Goal: Task Accomplishment & Management: Use online tool/utility

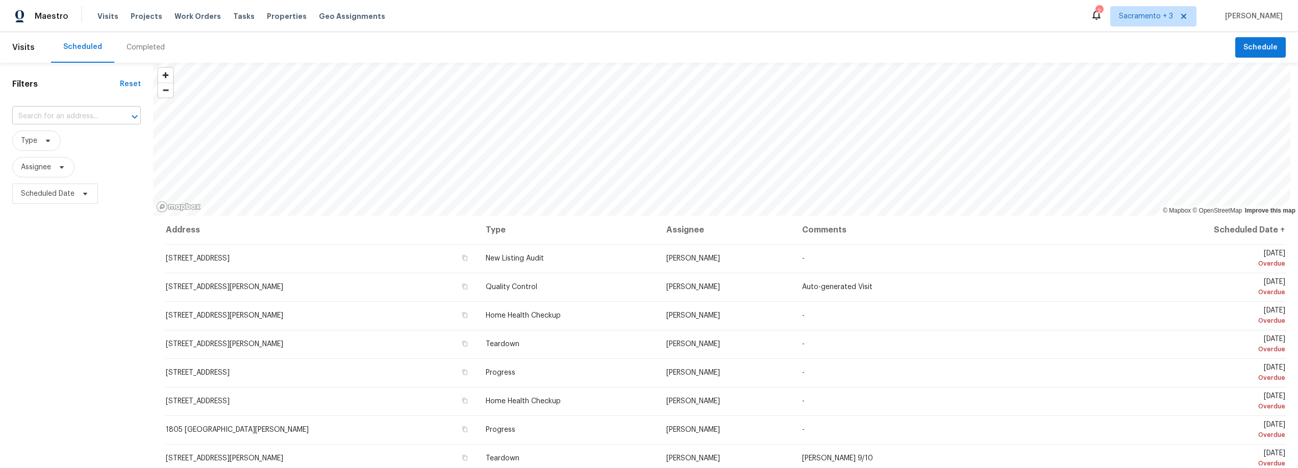
click at [98, 114] on input "text" at bounding box center [62, 117] width 100 height 16
drag, startPoint x: 69, startPoint y: 116, endPoint x: 38, endPoint y: 115, distance: 31.1
click at [38, 115] on input "cloudburst" at bounding box center [62, 117] width 100 height 16
type input "cloud burst"
click at [51, 143] on li "5080 Cloud Burst Way, Roseville, CA 95747" at bounding box center [76, 139] width 129 height 17
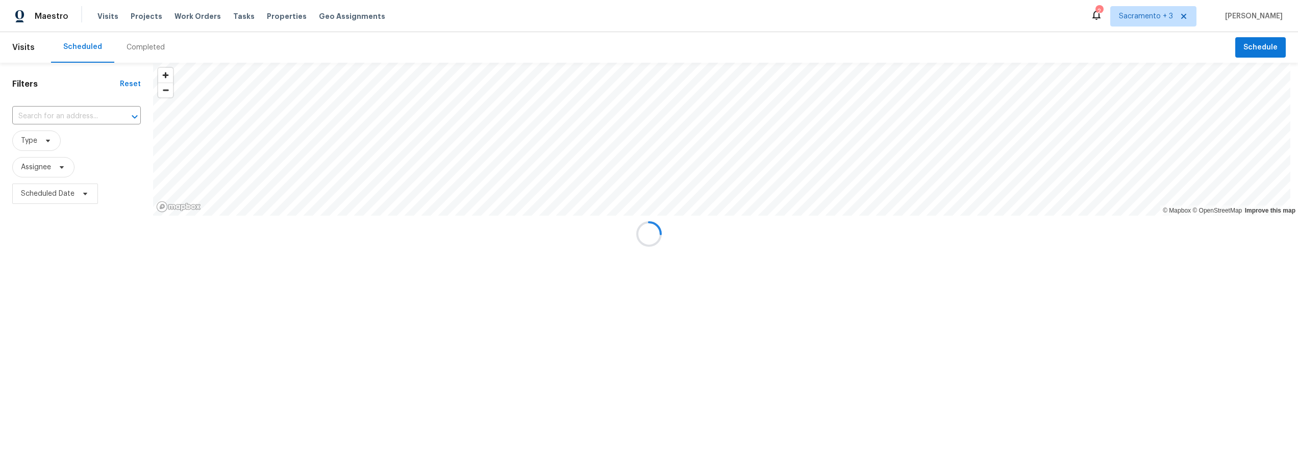
type input "5080 Cloud Burst Way, Roseville, CA 95747"
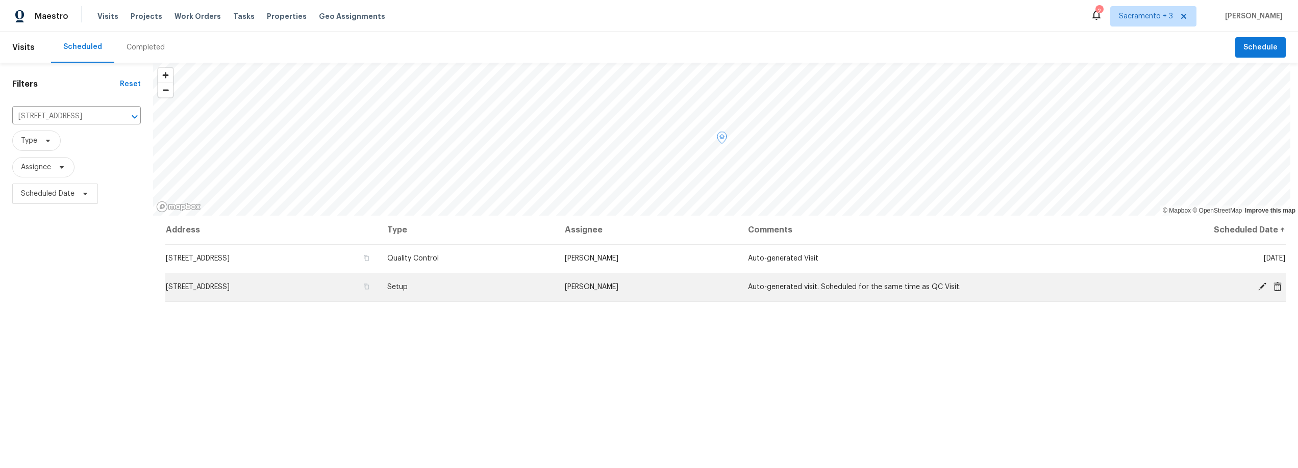
click at [230, 288] on span "[STREET_ADDRESS]" at bounding box center [198, 287] width 64 height 7
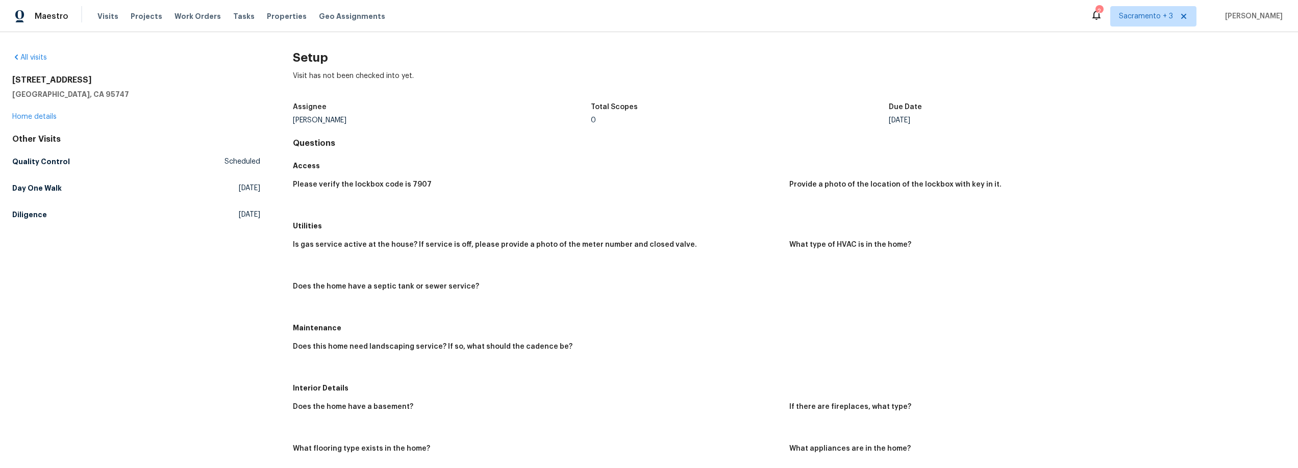
click at [24, 62] on div "All visits" at bounding box center [136, 58] width 248 height 10
click at [24, 60] on link "All visits" at bounding box center [29, 57] width 35 height 7
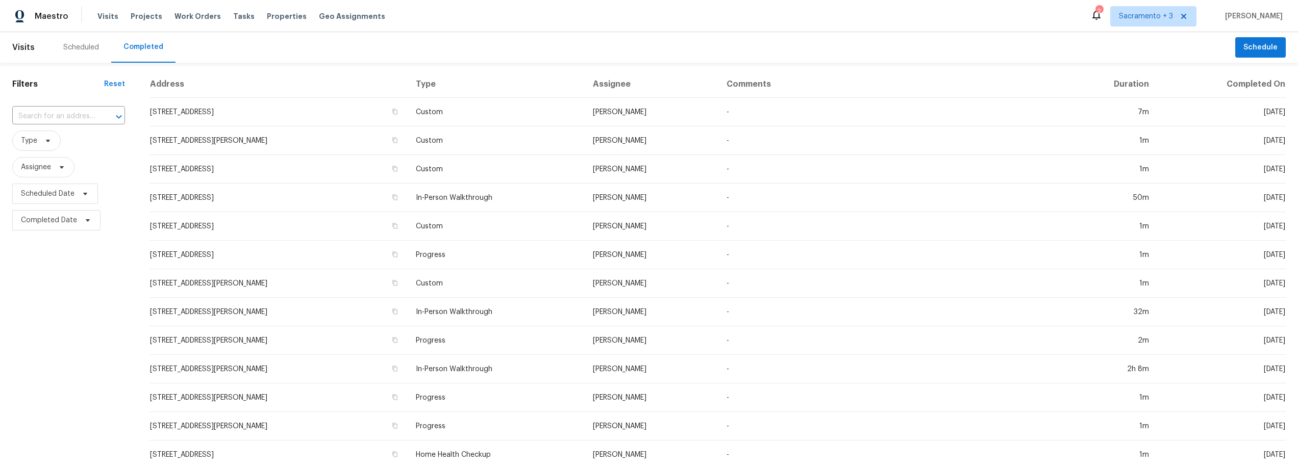
click at [131, 42] on div "Completed" at bounding box center [143, 47] width 40 height 10
click at [132, 27] on div "Maestro Visits Projects Work Orders Tasks Properties Geo Assignments 2 Sacramen…" at bounding box center [649, 16] width 1298 height 32
click at [132, 18] on span "Projects" at bounding box center [147, 16] width 32 height 10
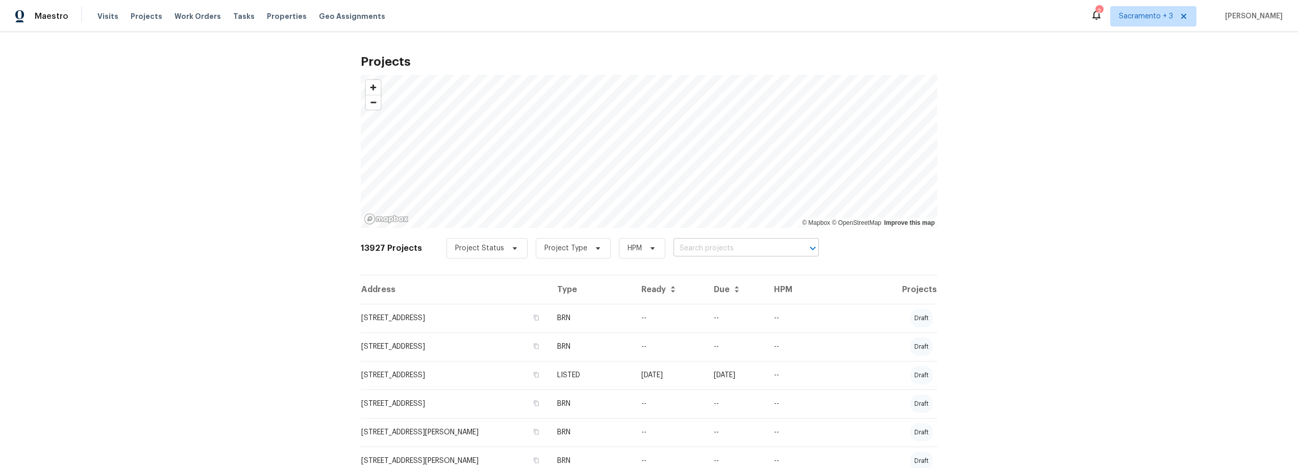
click at [702, 248] on input "text" at bounding box center [732, 249] width 117 height 16
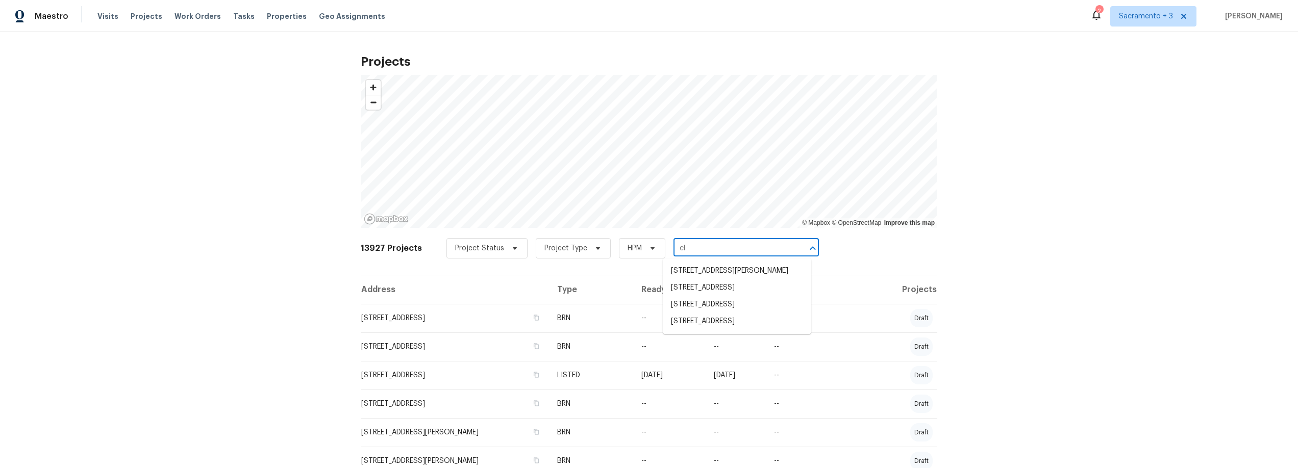
type input "c"
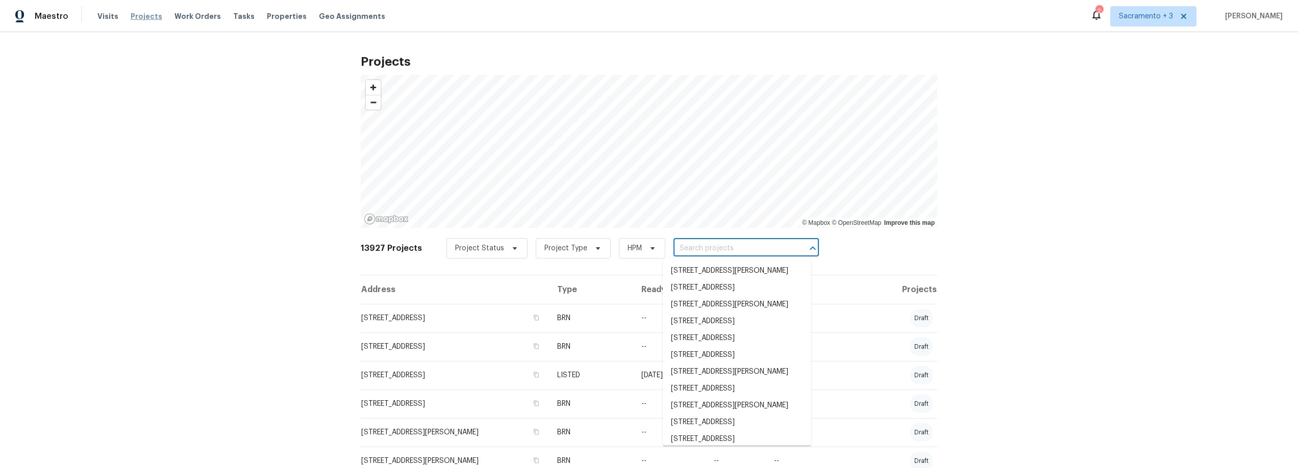
click at [145, 19] on span "Projects" at bounding box center [147, 16] width 32 height 10
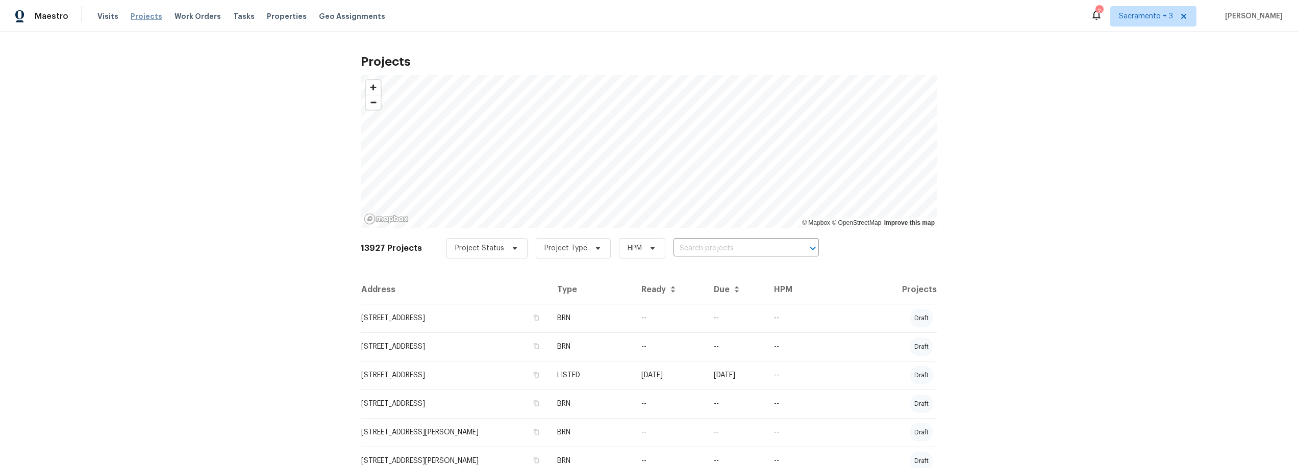
click at [145, 19] on span "Projects" at bounding box center [147, 16] width 32 height 10
click at [744, 250] on input "text" at bounding box center [732, 249] width 117 height 16
type input "5080"
click at [727, 296] on li "5080 Cloud Burst Way, Roseville, CA 95747" at bounding box center [737, 288] width 149 height 17
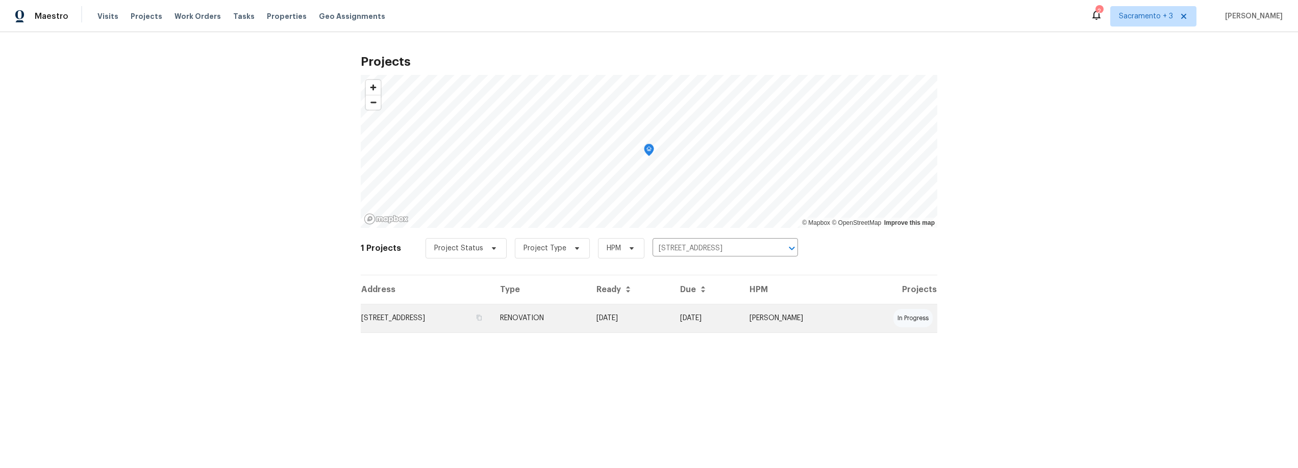
click at [419, 318] on td "5080 Cloud Burst Way, Roseville, CA 95747" at bounding box center [426, 318] width 131 height 29
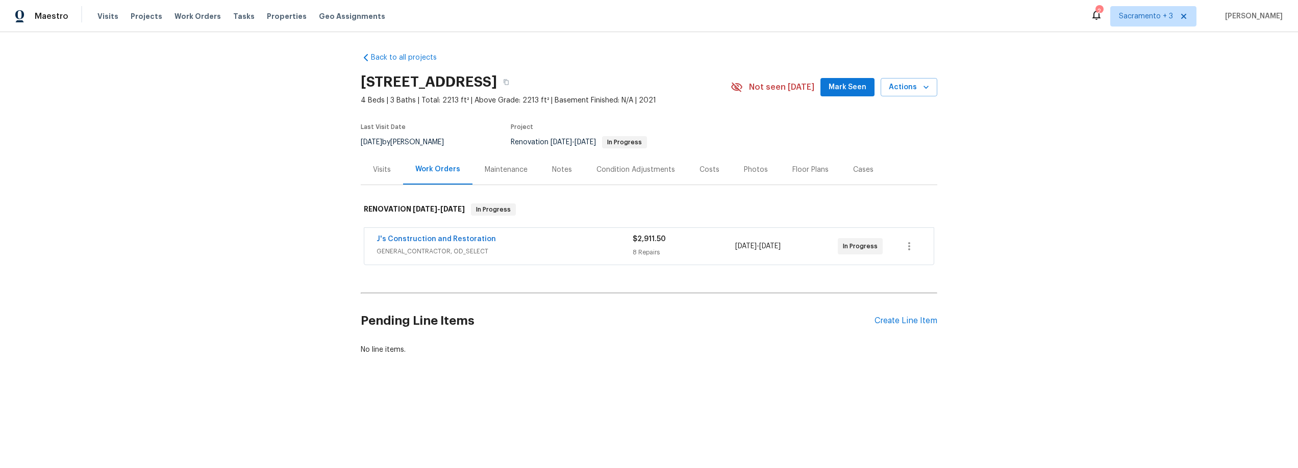
click at [702, 169] on div "Costs" at bounding box center [710, 170] width 20 height 10
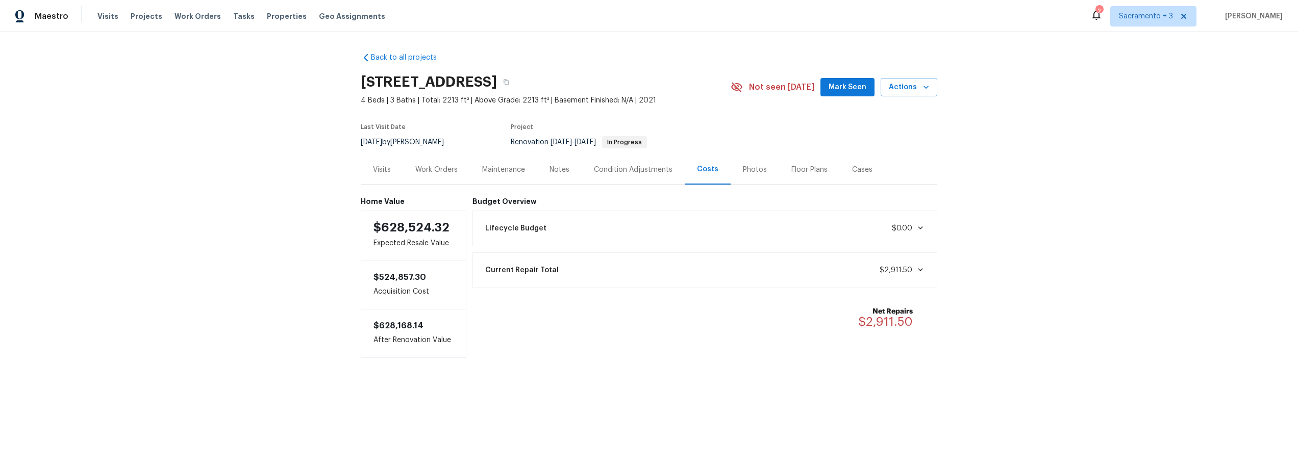
click at [682, 223] on div "Lifecycle Budget $0.00" at bounding box center [705, 228] width 452 height 22
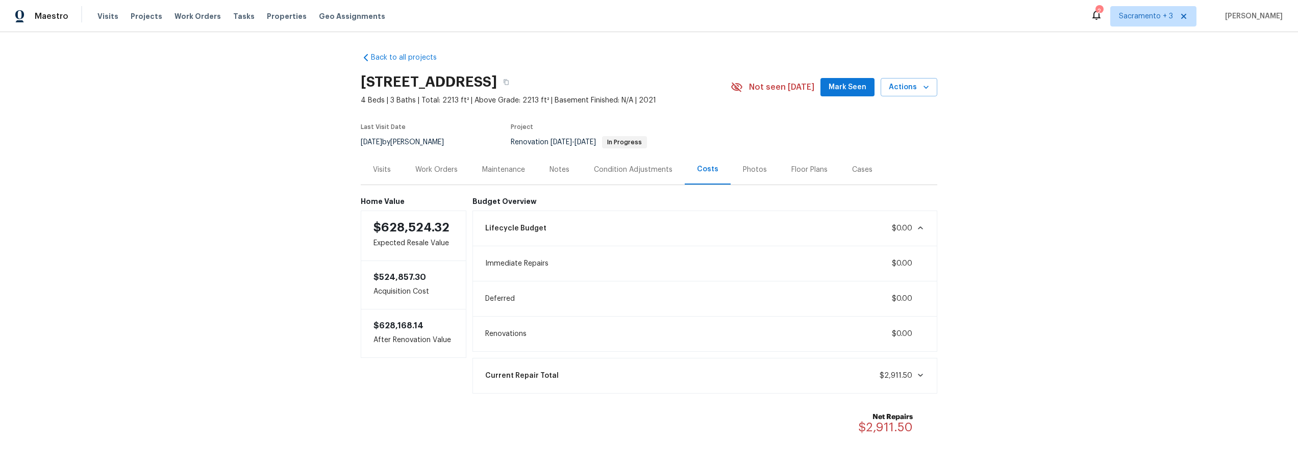
click at [439, 169] on div "Work Orders" at bounding box center [436, 170] width 42 height 10
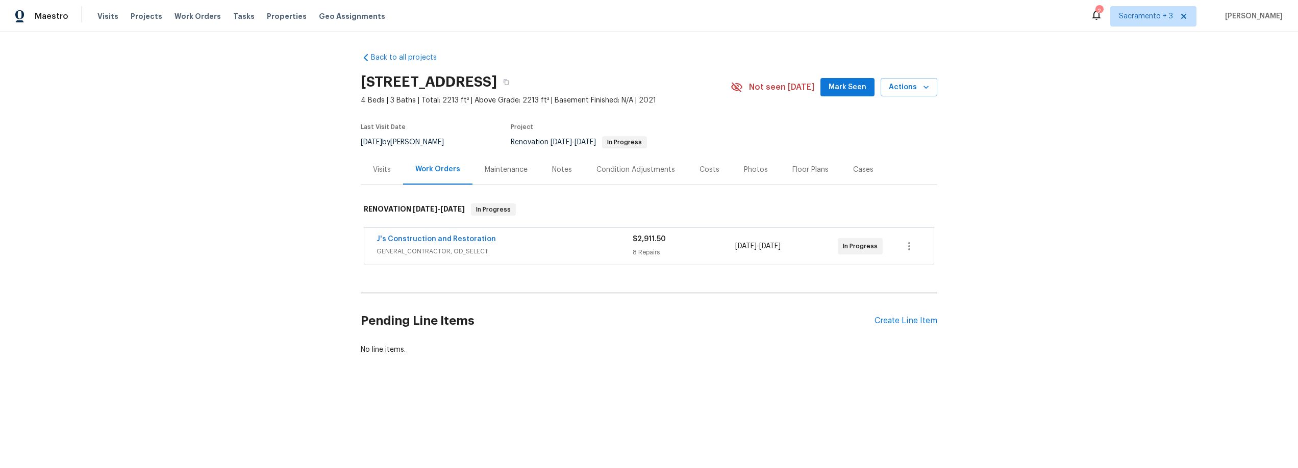
click at [626, 172] on div "Condition Adjustments" at bounding box center [636, 170] width 79 height 10
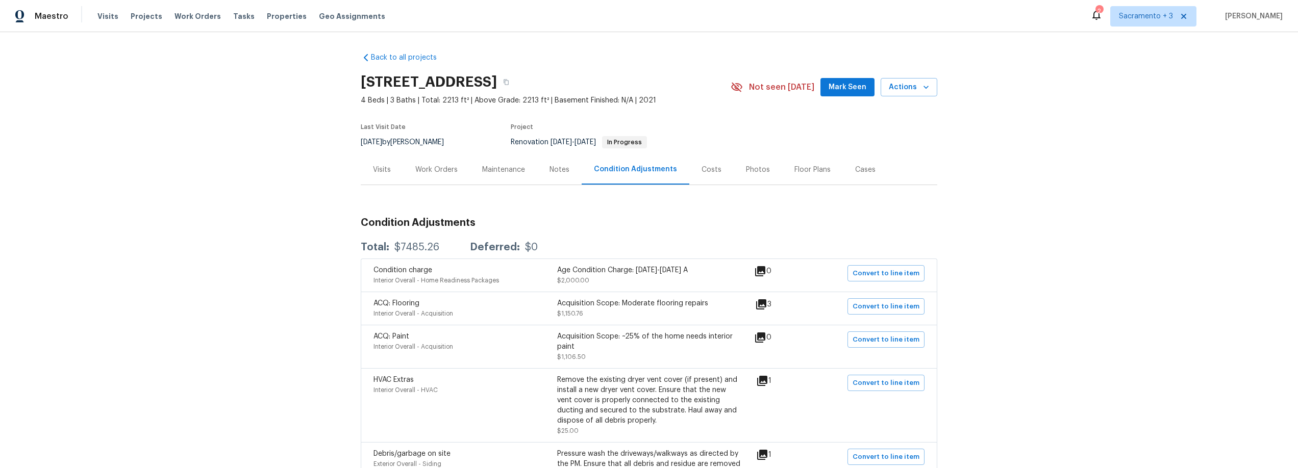
click at [558, 166] on div "Notes" at bounding box center [560, 170] width 20 height 10
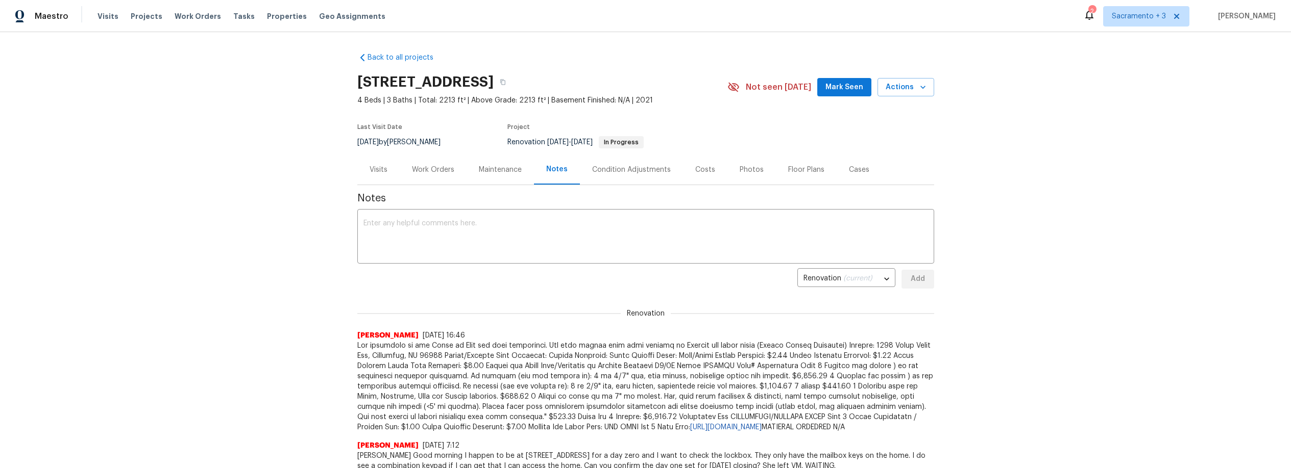
click at [700, 174] on div "Costs" at bounding box center [705, 170] width 20 height 10
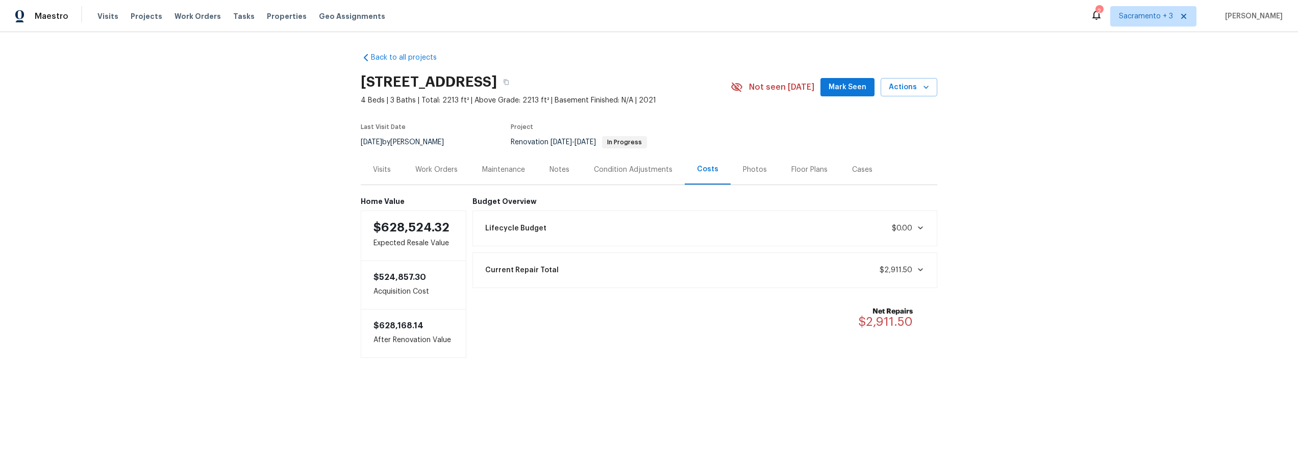
click at [689, 278] on div "Current Repair Total $2,911.50" at bounding box center [705, 270] width 452 height 22
click at [448, 170] on div "Work Orders" at bounding box center [436, 170] width 42 height 10
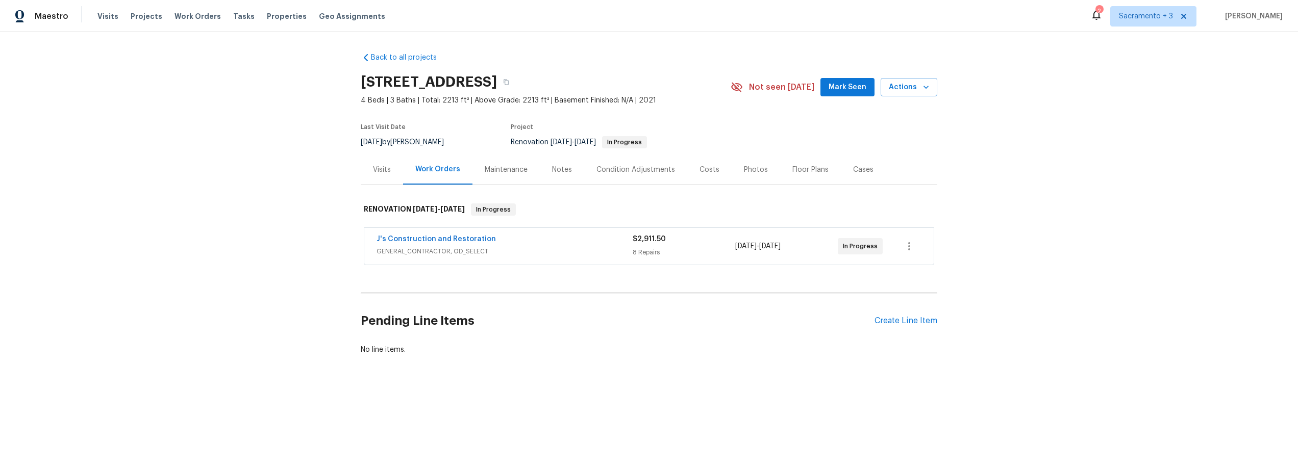
click at [700, 174] on div "Costs" at bounding box center [710, 170] width 20 height 10
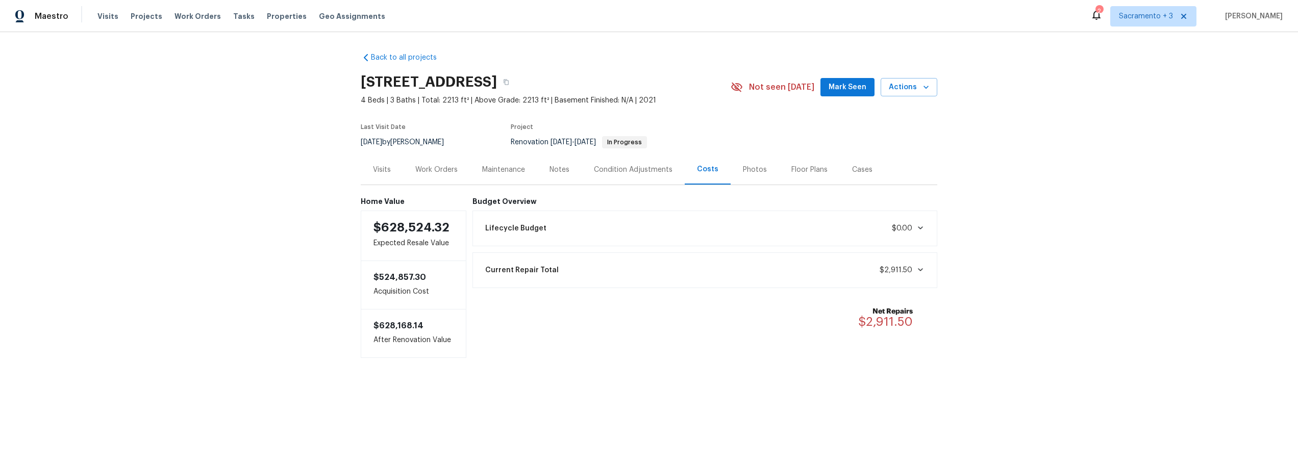
click at [706, 239] on div "Lifecycle Budget $0.00" at bounding box center [705, 228] width 452 height 22
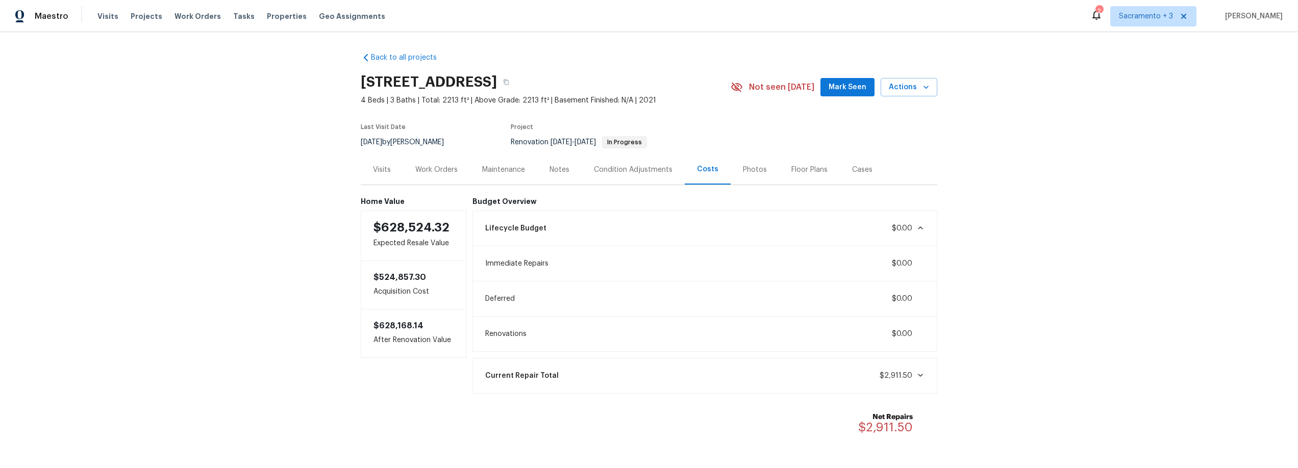
click at [706, 239] on div "Lifecycle Budget $0.00" at bounding box center [705, 228] width 452 height 22
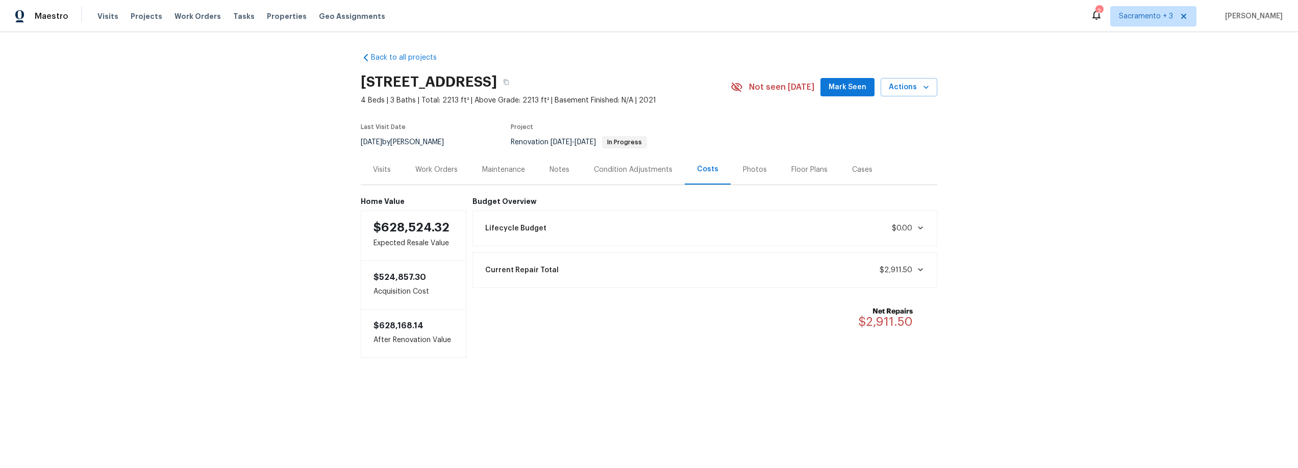
click at [373, 168] on div "Visits" at bounding box center [382, 170] width 18 height 10
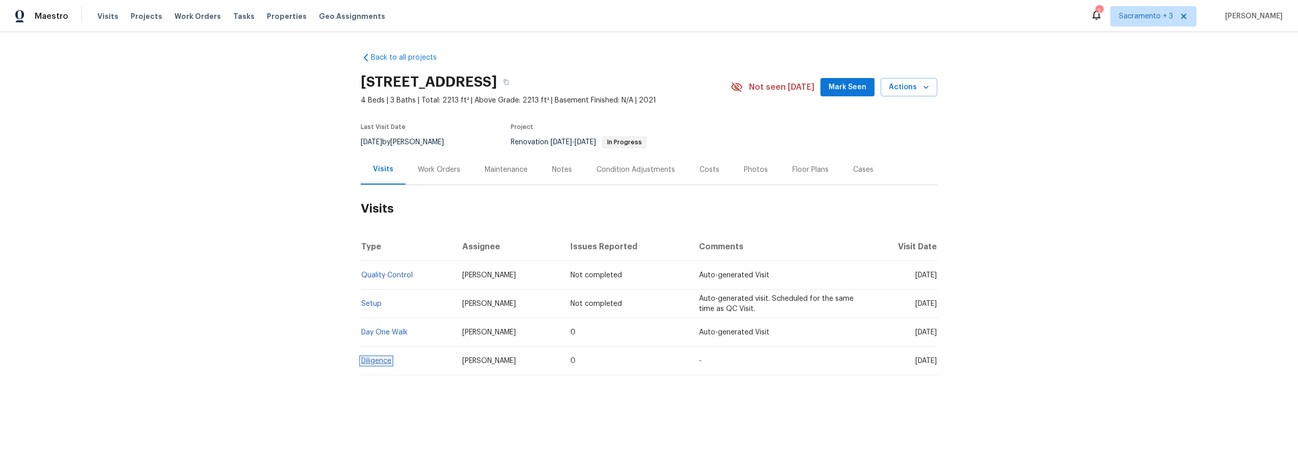
click at [374, 363] on link "Diligence" at bounding box center [376, 361] width 30 height 7
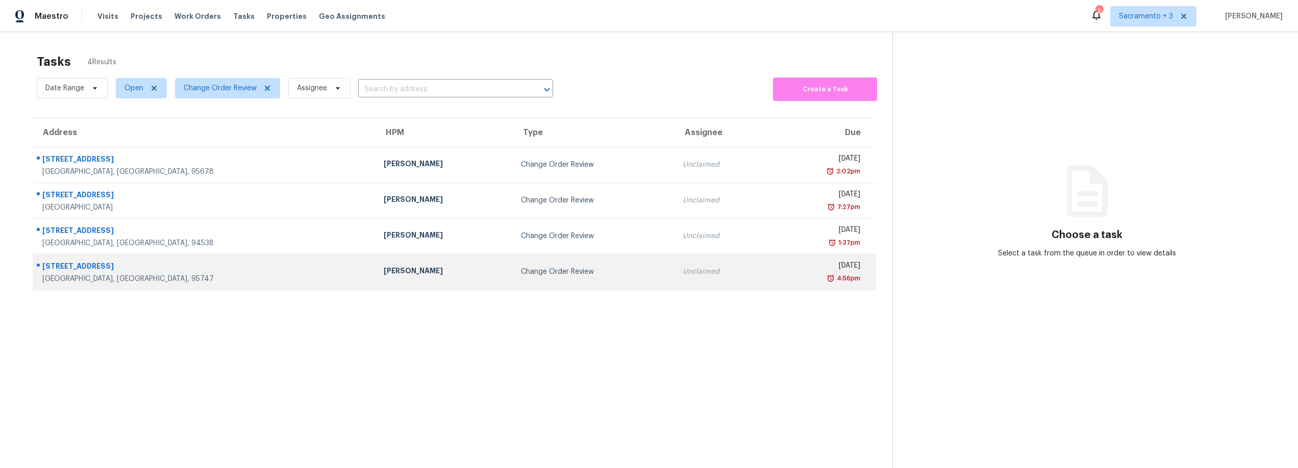
click at [92, 265] on div "5080 Cloud Burst Way" at bounding box center [204, 267] width 325 height 13
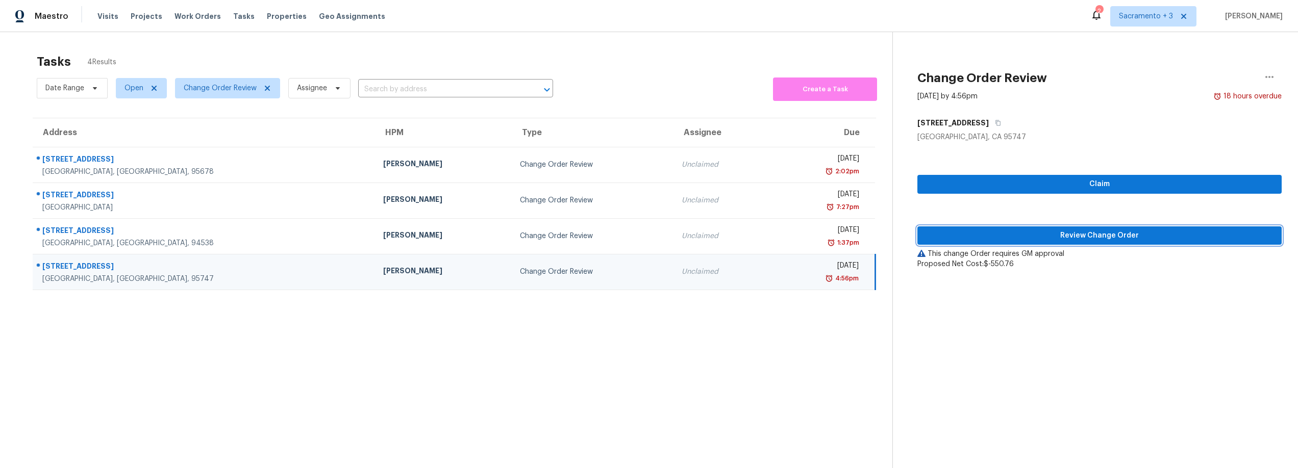
click at [1105, 230] on span "Review Change Order" at bounding box center [1100, 236] width 348 height 13
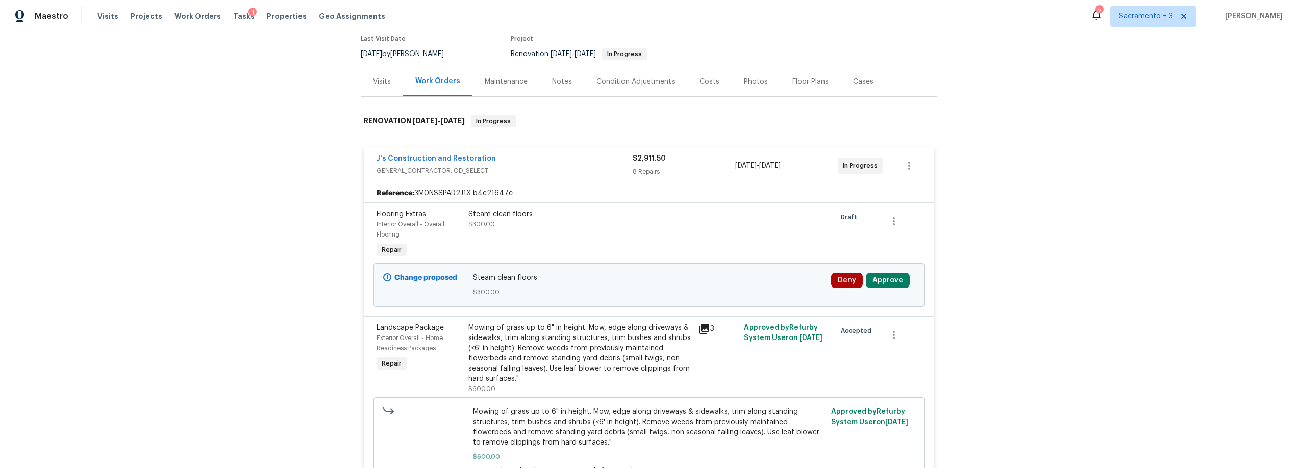
scroll to position [150, 0]
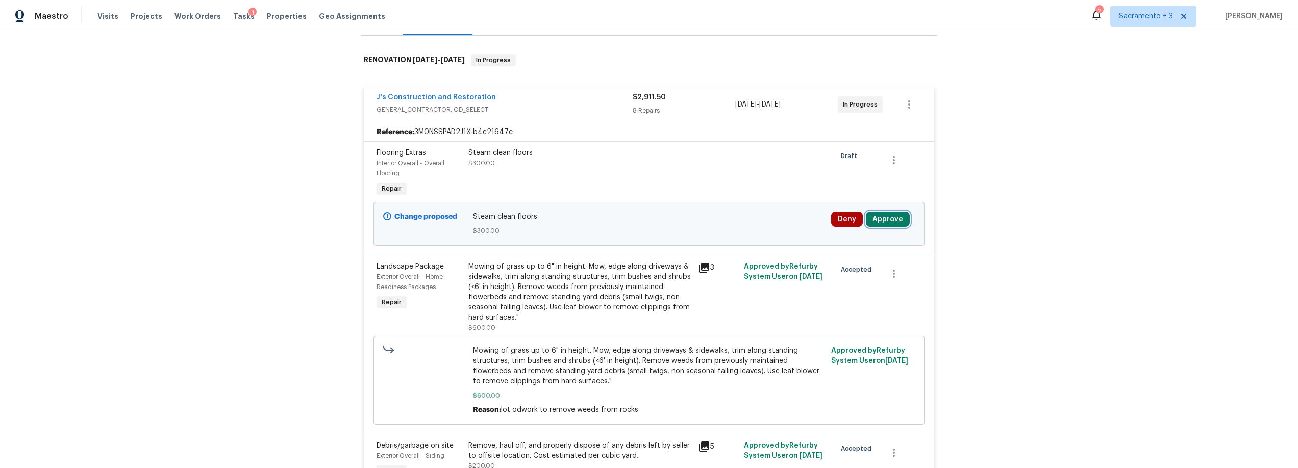
click at [875, 221] on button "Approve" at bounding box center [888, 219] width 44 height 15
click at [718, 232] on button "Approve" at bounding box center [737, 228] width 61 height 20
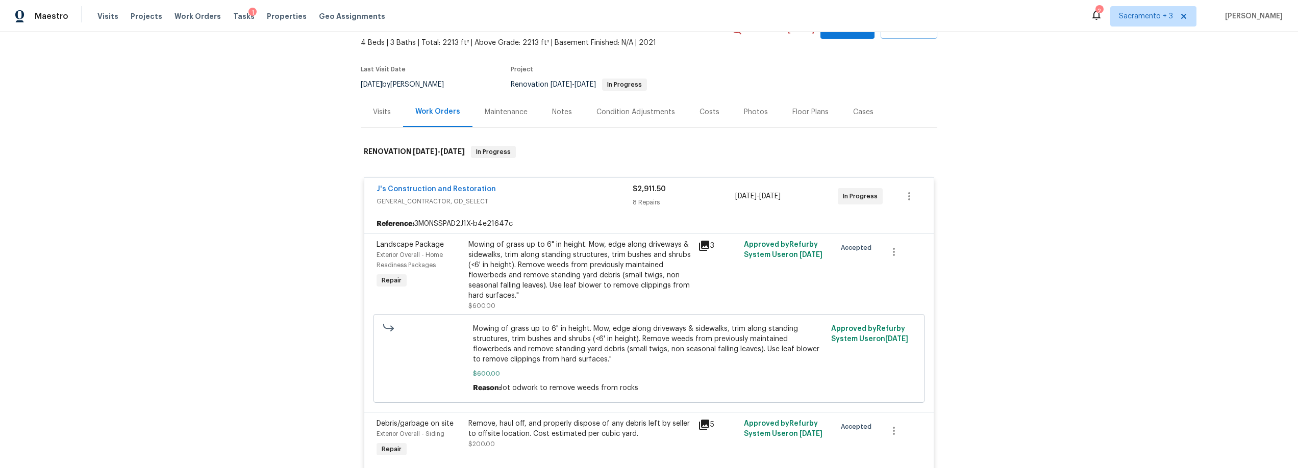
scroll to position [0, 0]
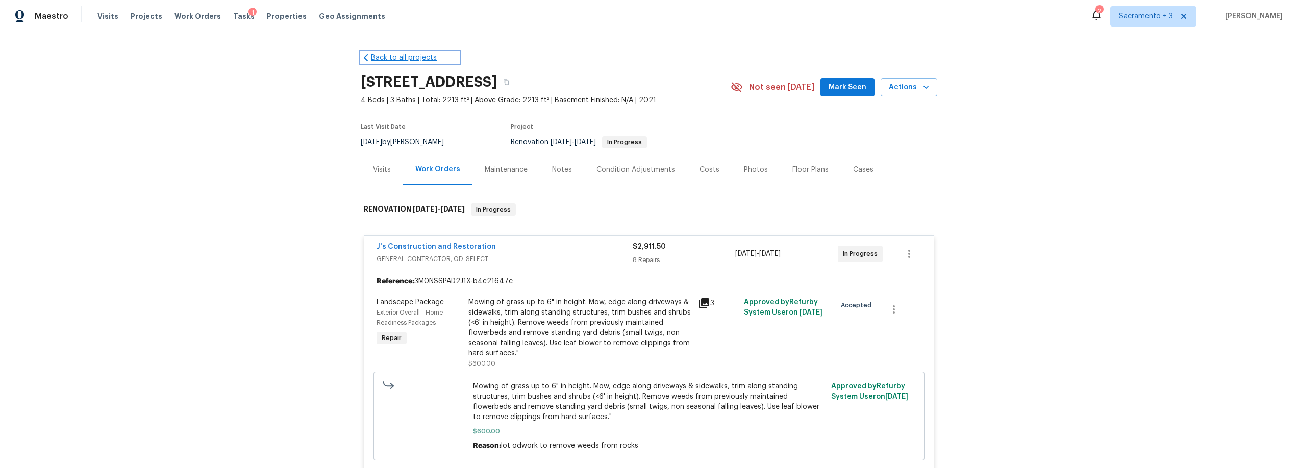
click at [372, 54] on link "Back to all projects" at bounding box center [410, 58] width 98 height 10
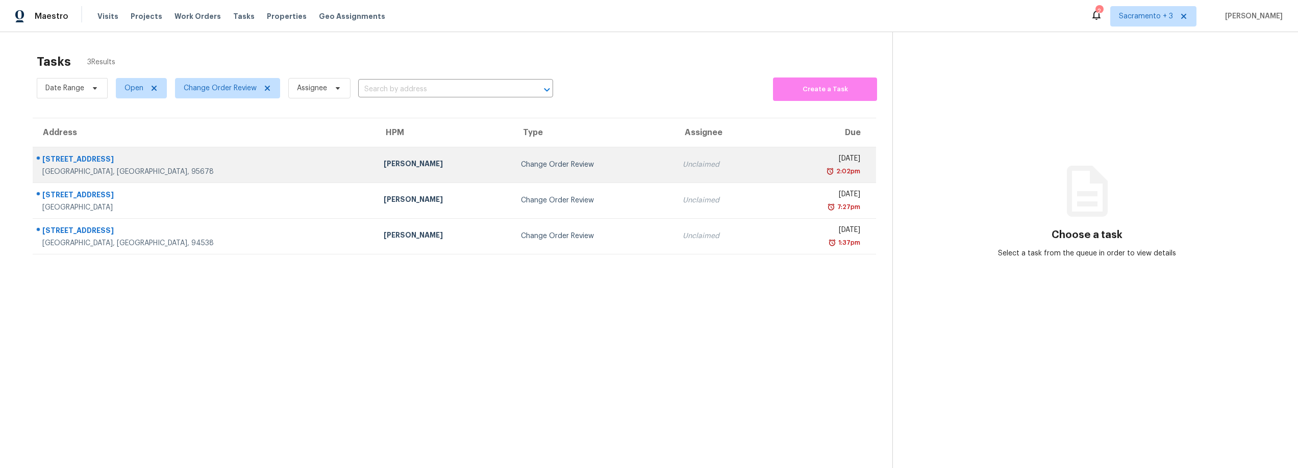
click at [103, 158] on div "[STREET_ADDRESS]" at bounding box center [204, 160] width 325 height 13
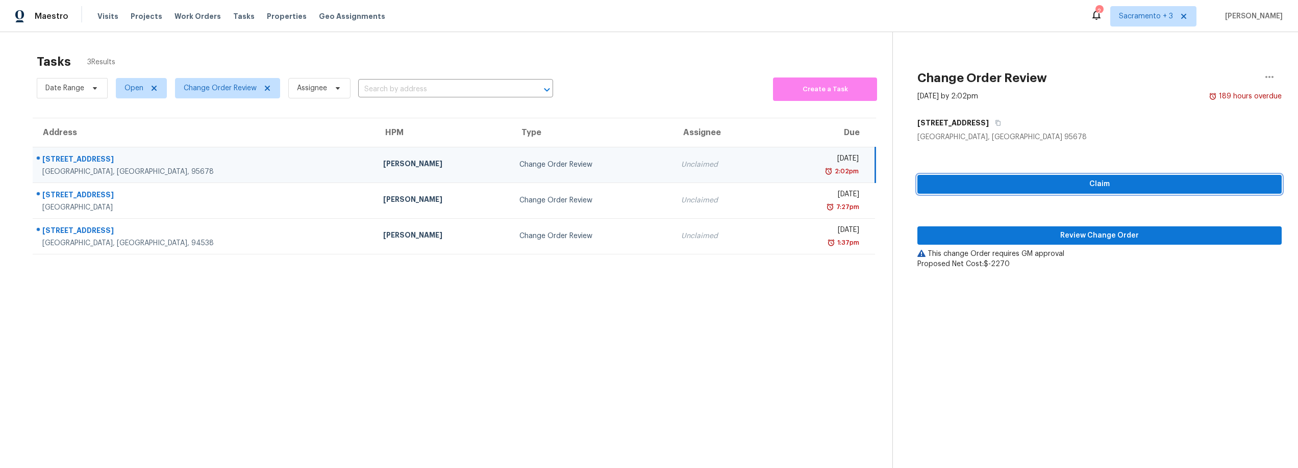
click at [1105, 189] on span "Claim" at bounding box center [1100, 184] width 348 height 13
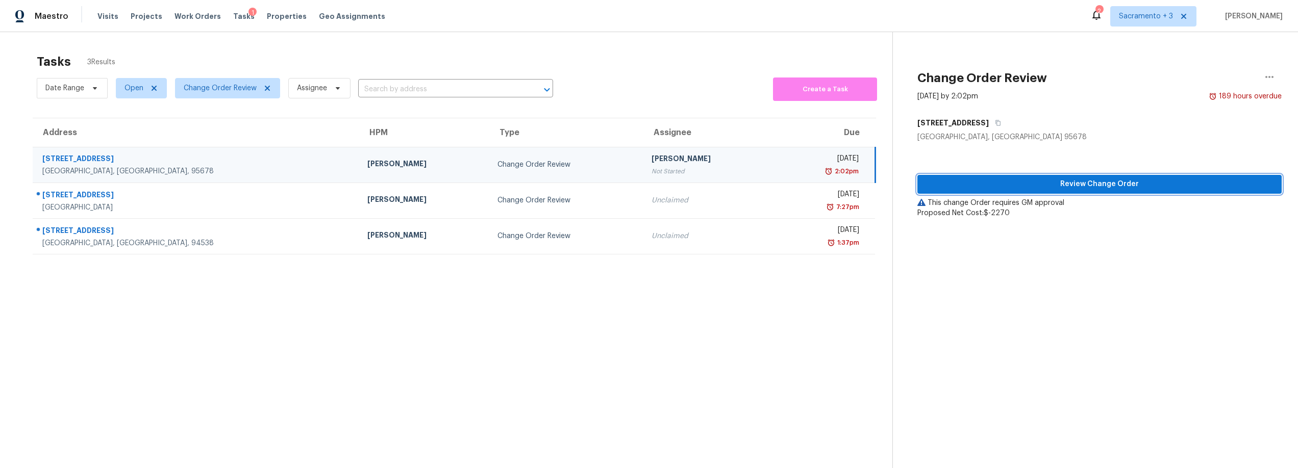
click at [1085, 181] on span "Review Change Order" at bounding box center [1100, 184] width 348 height 13
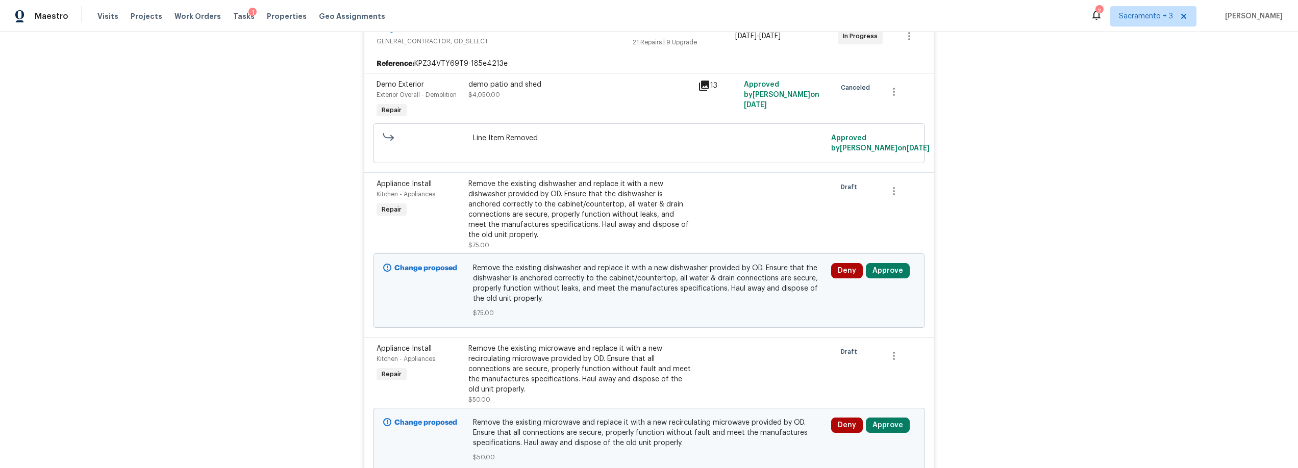
scroll to position [219, 0]
click at [873, 275] on button "Approve" at bounding box center [888, 269] width 44 height 15
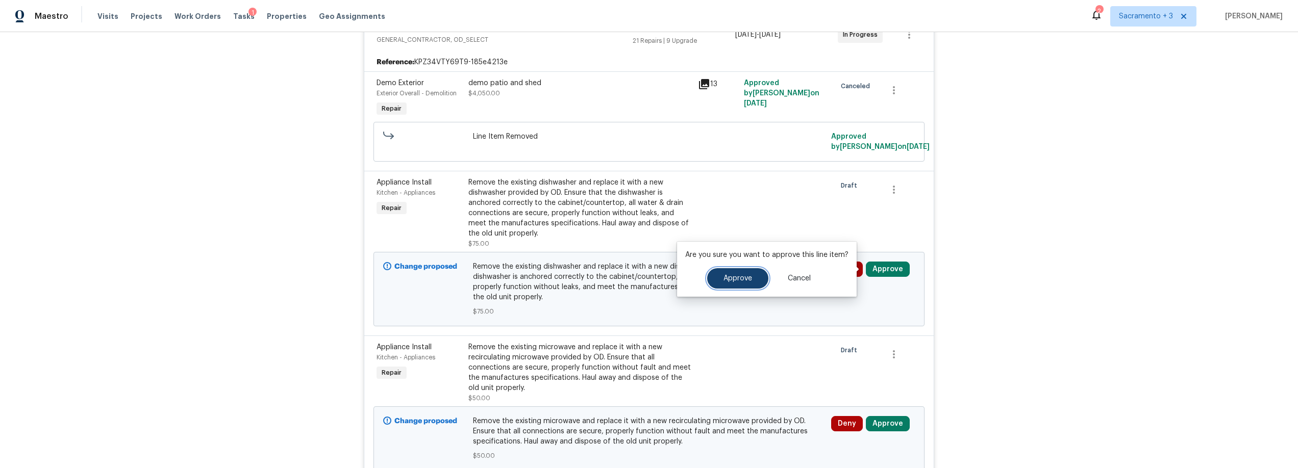
click at [726, 286] on button "Approve" at bounding box center [737, 278] width 61 height 20
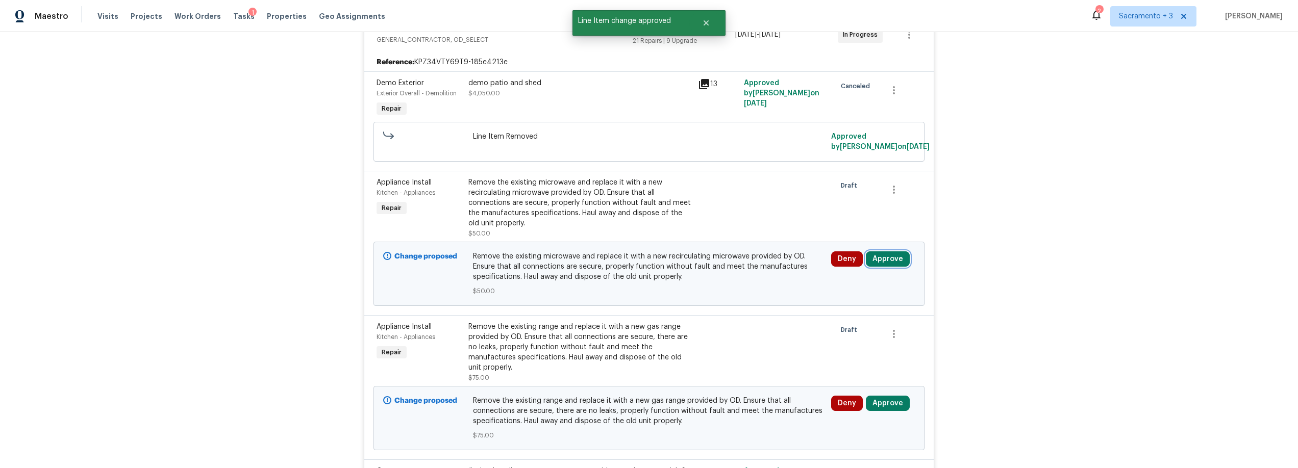
click at [886, 260] on button "Approve" at bounding box center [888, 259] width 44 height 15
click at [741, 261] on button "Approve" at bounding box center [737, 268] width 61 height 20
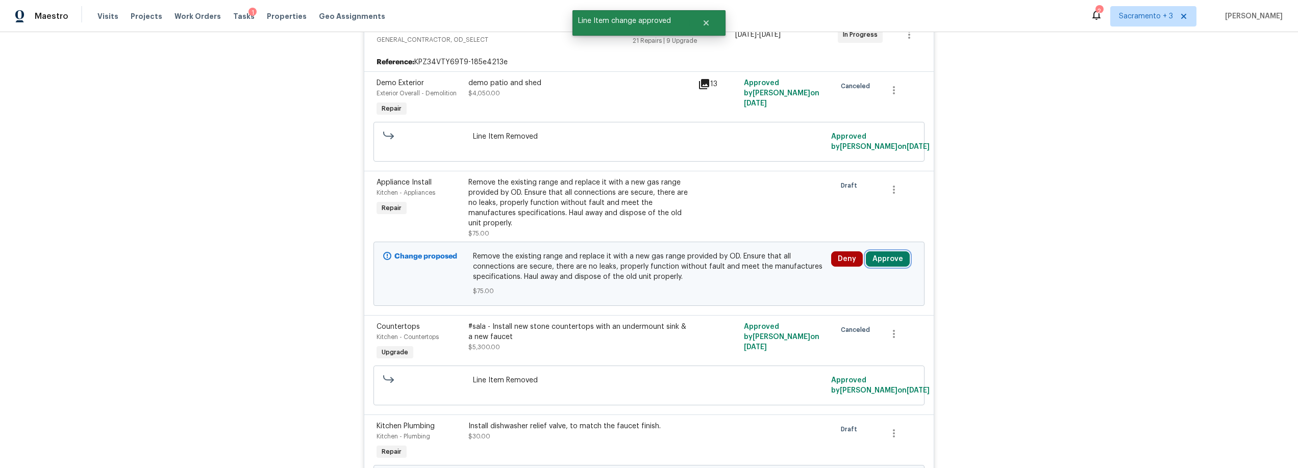
click at [882, 261] on button "Approve" at bounding box center [888, 259] width 44 height 15
click at [730, 267] on span "Approve" at bounding box center [738, 269] width 29 height 8
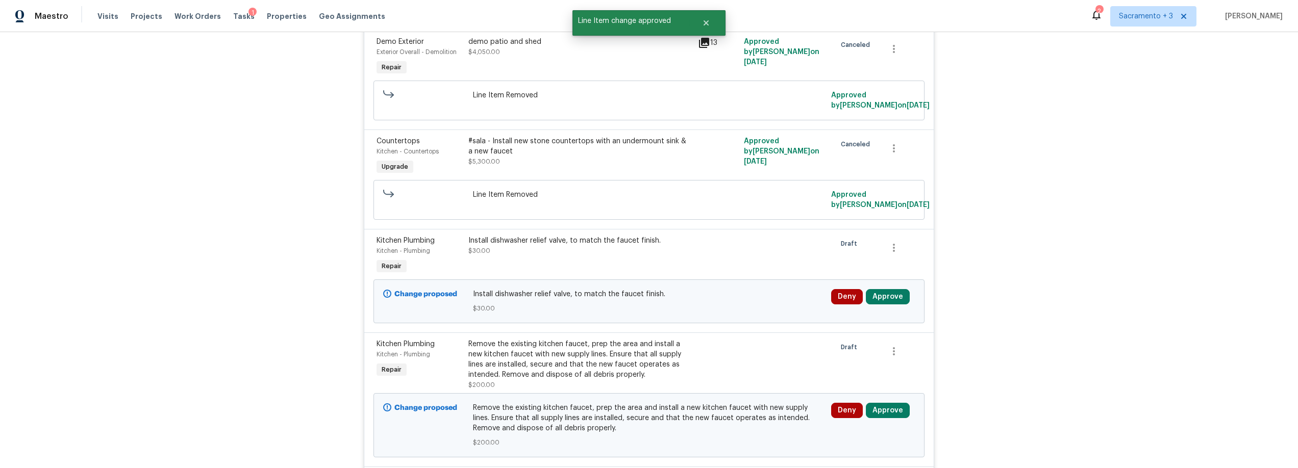
scroll to position [264, 0]
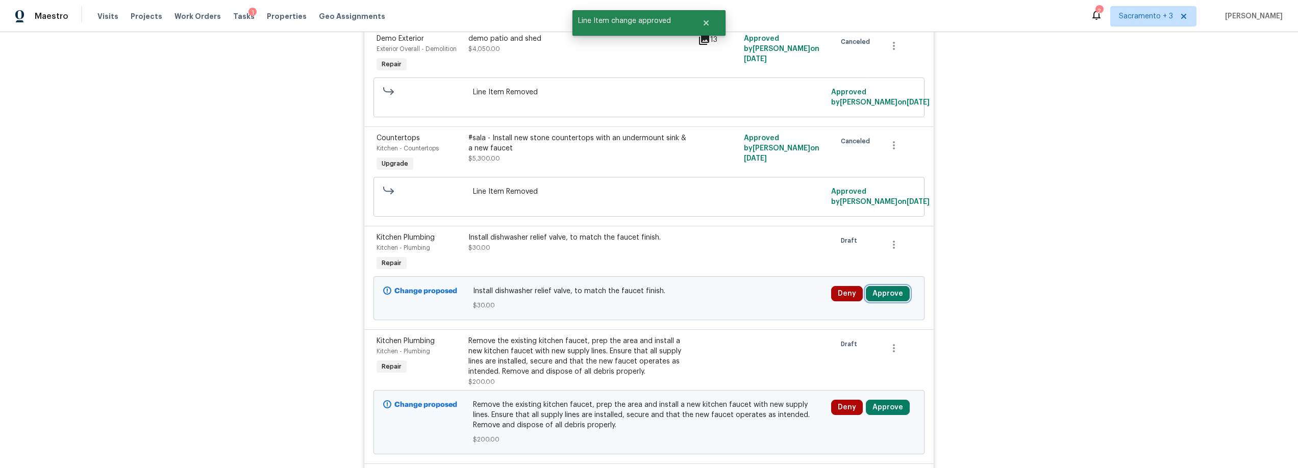
click at [879, 288] on button "Approve" at bounding box center [888, 293] width 44 height 15
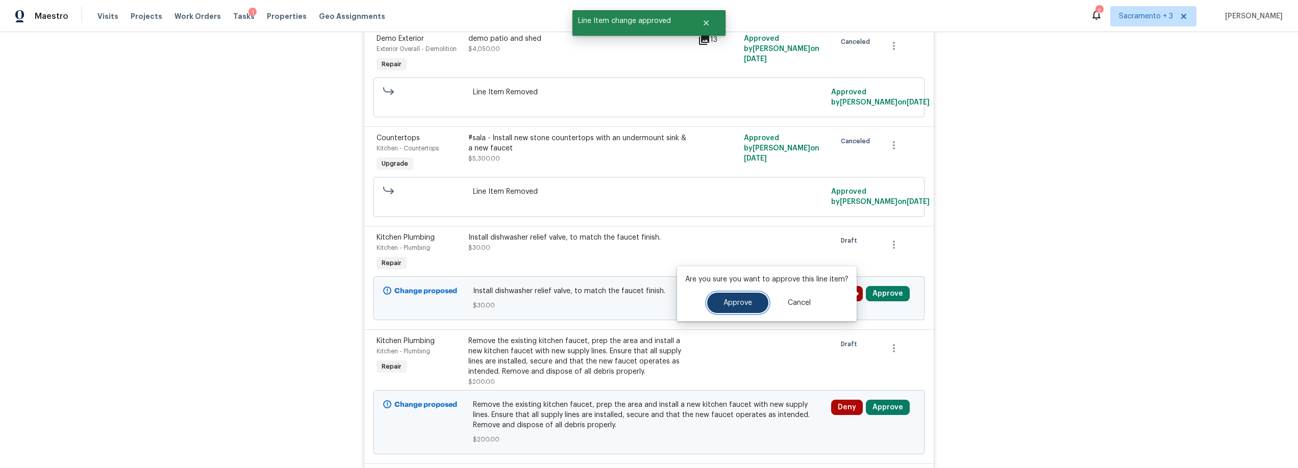
click at [739, 298] on button "Approve" at bounding box center [737, 303] width 61 height 20
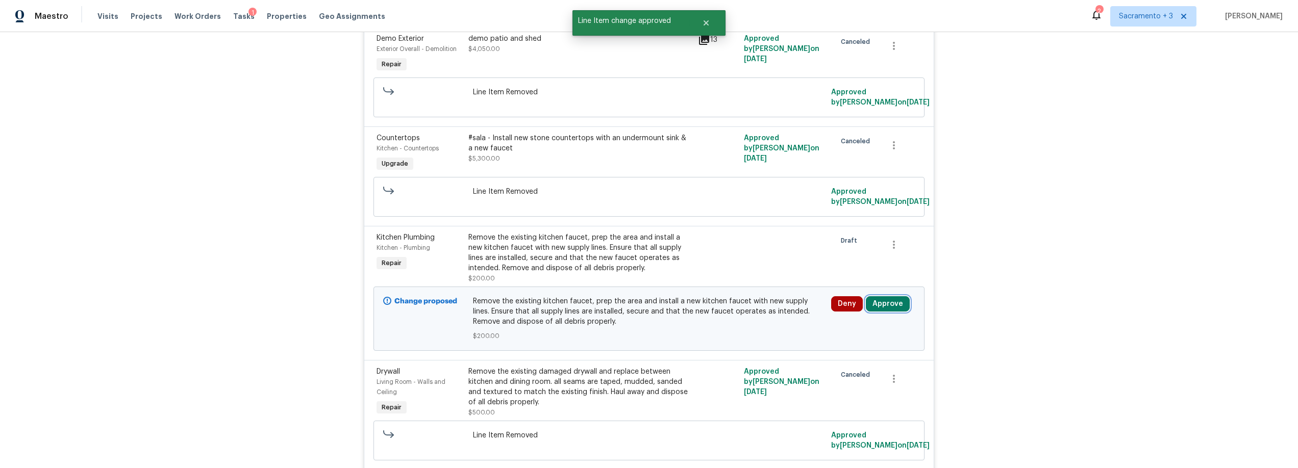
click at [886, 300] on button "Approve" at bounding box center [888, 303] width 44 height 15
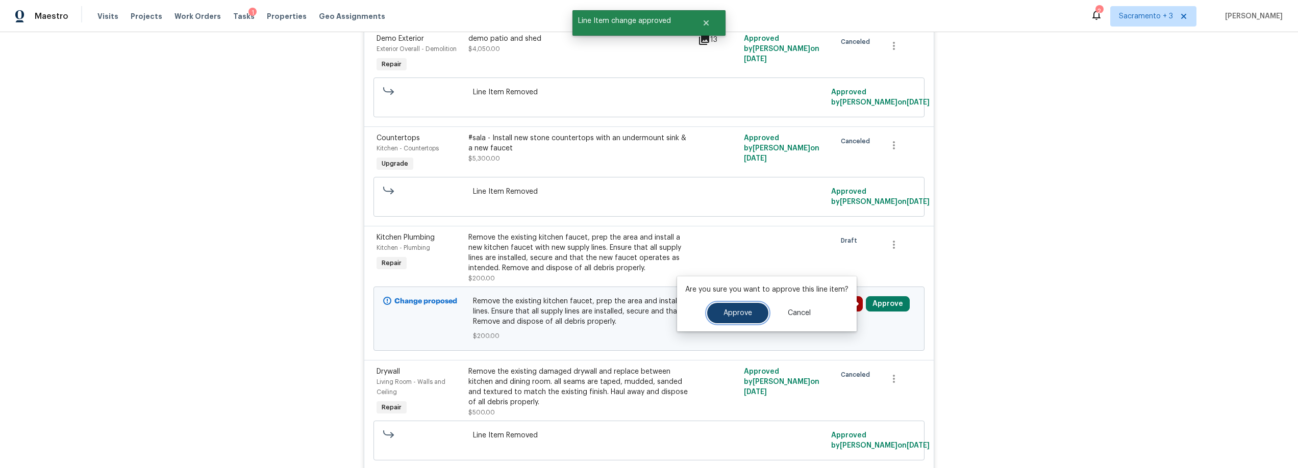
click at [724, 312] on span "Approve" at bounding box center [738, 314] width 29 height 8
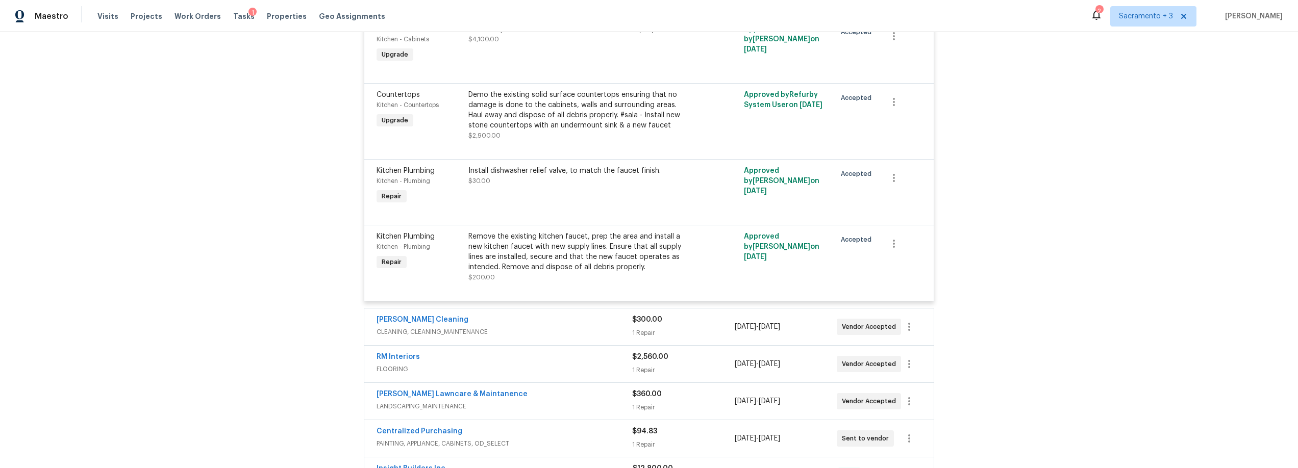
scroll to position [2838, 0]
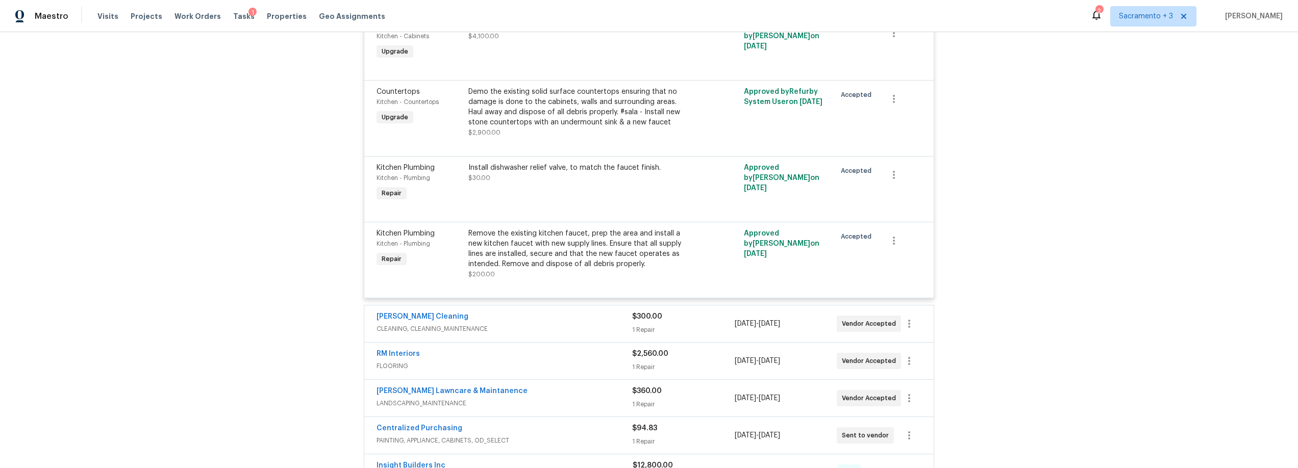
click at [718, 323] on div "$300.00 1 Repair" at bounding box center [683, 324] width 102 height 24
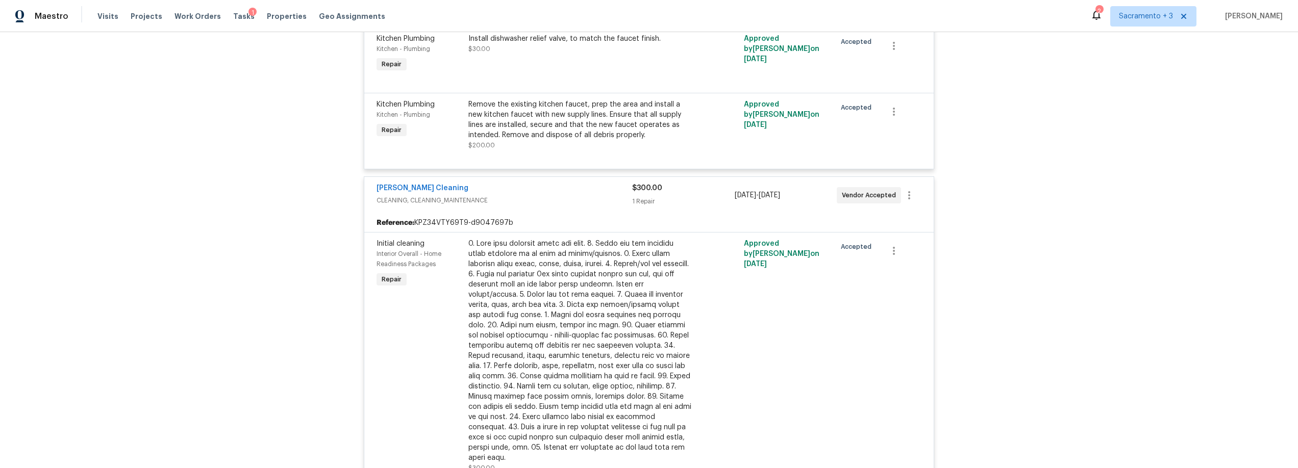
scroll to position [3107, 0]
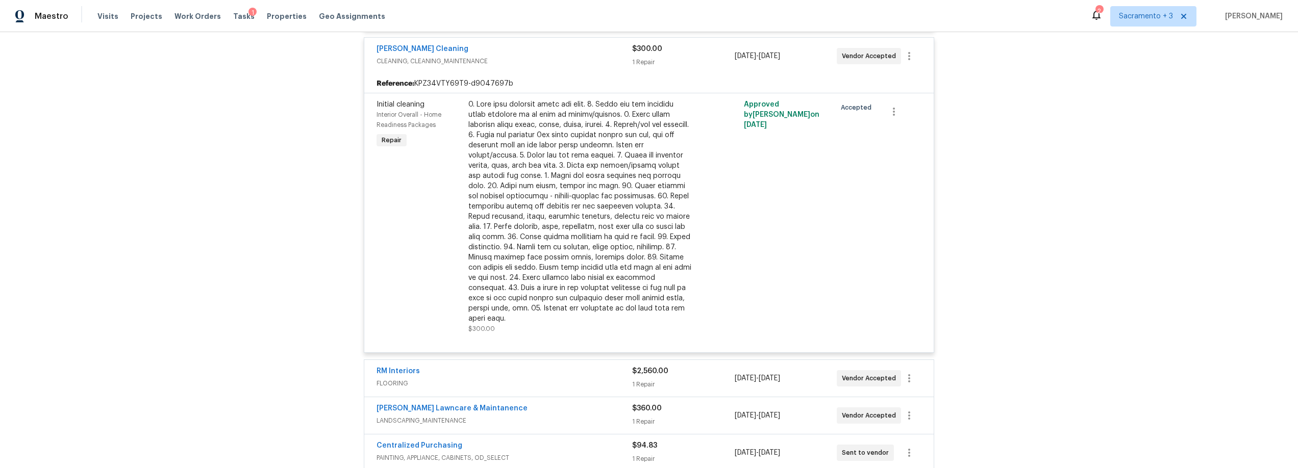
click at [709, 382] on div "RM Interiors FLOORING $2,560.00 1 Repair 8/27/2025 - 9/3/2025 Vendor Accepted" at bounding box center [649, 378] width 570 height 37
click at [706, 380] on div "1 Repair" at bounding box center [683, 385] width 102 height 10
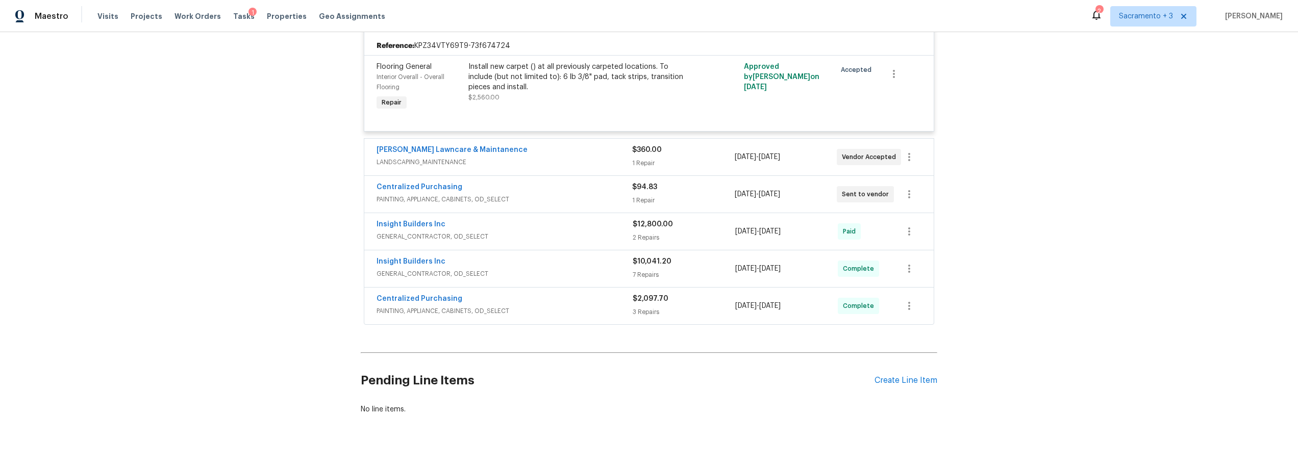
scroll to position [3481, 0]
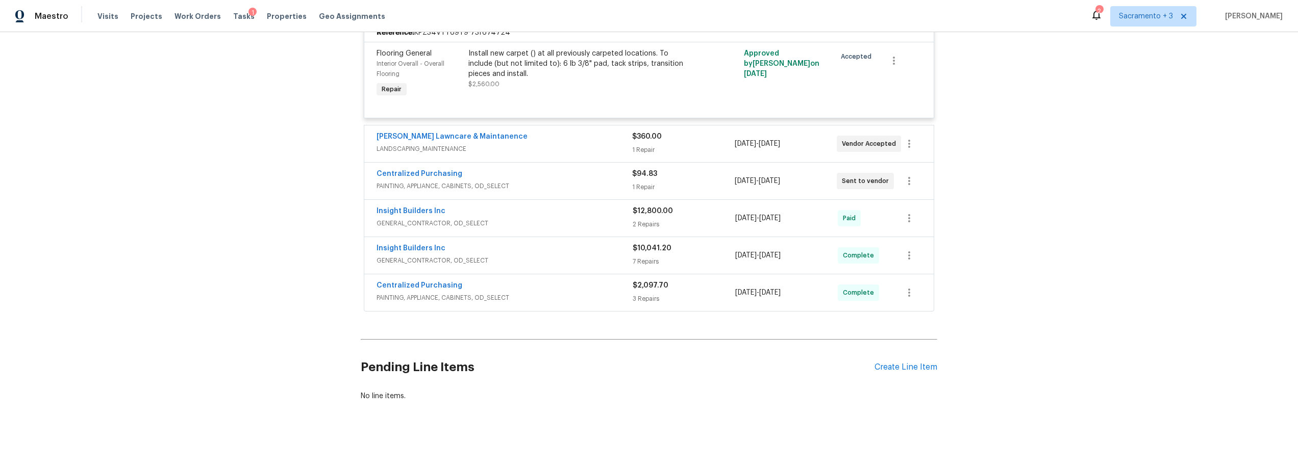
click at [711, 294] on div "3 Repairs" at bounding box center [684, 299] width 103 height 10
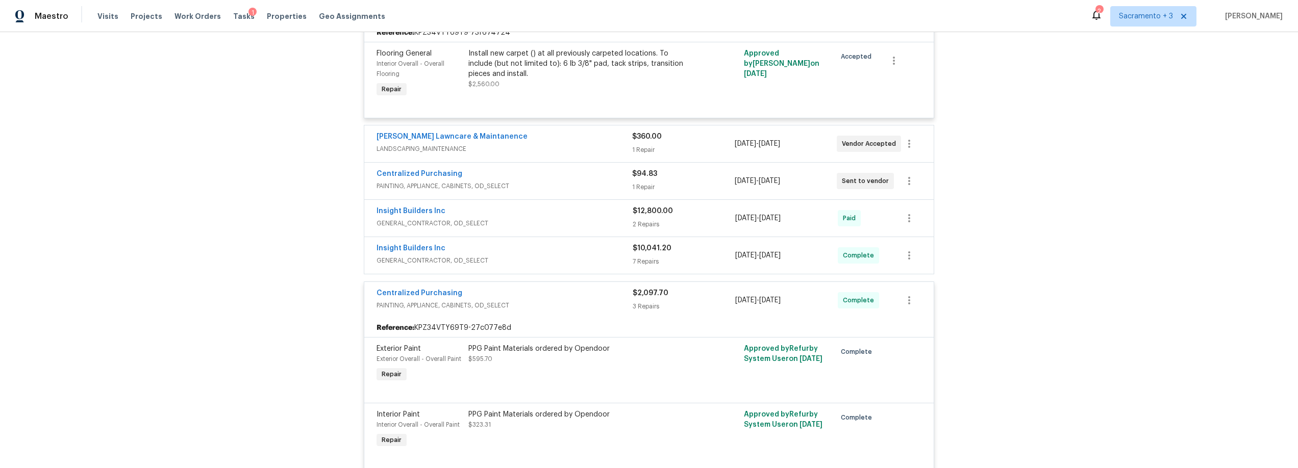
click at [711, 243] on div "$10,041.20 7 Repairs" at bounding box center [684, 255] width 103 height 24
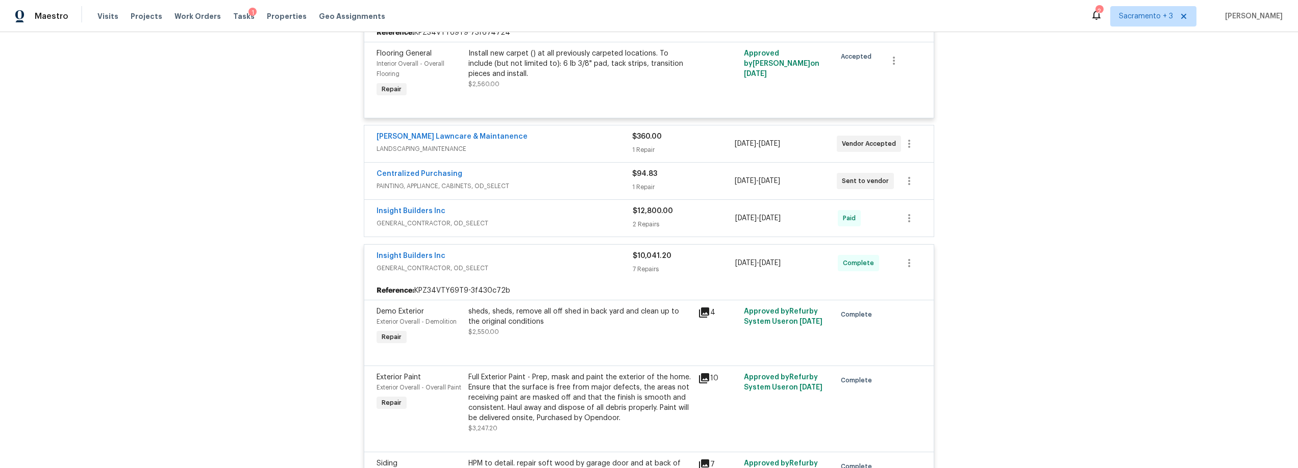
click at [700, 219] on div "2 Repairs" at bounding box center [684, 224] width 103 height 10
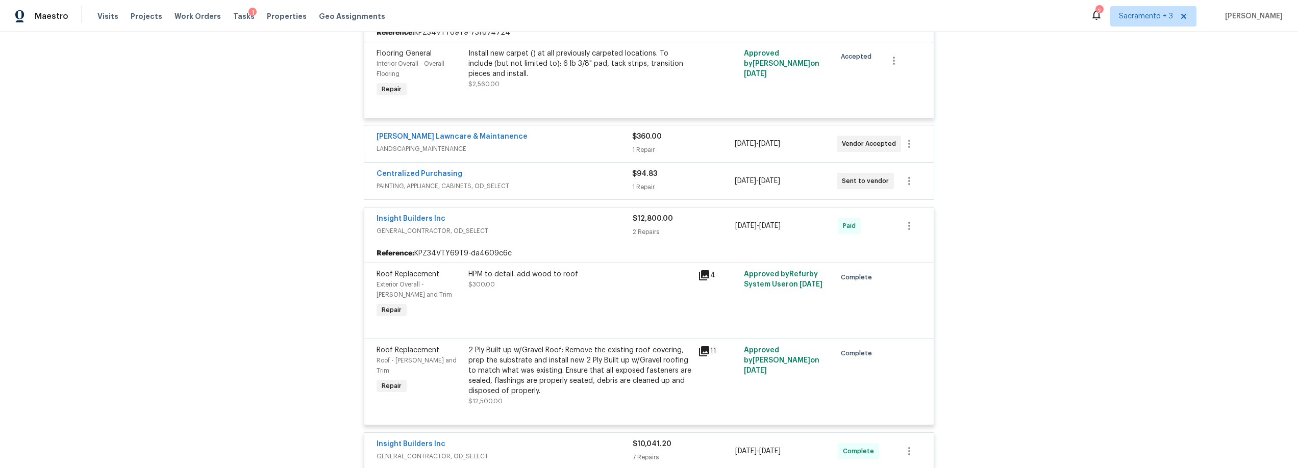
click at [697, 171] on div "$94.83 1 Repair" at bounding box center [683, 181] width 102 height 24
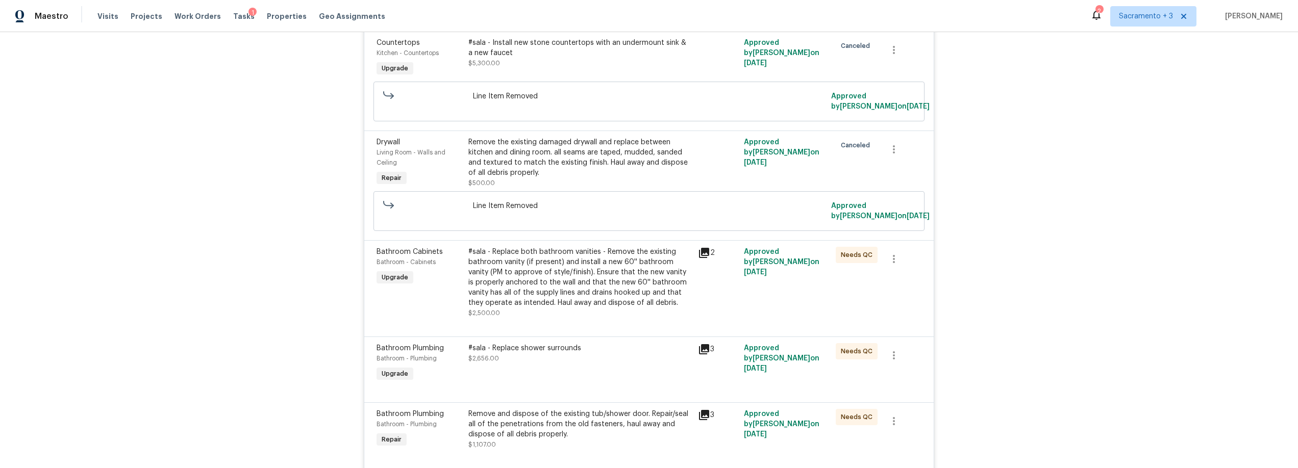
scroll to position [0, 0]
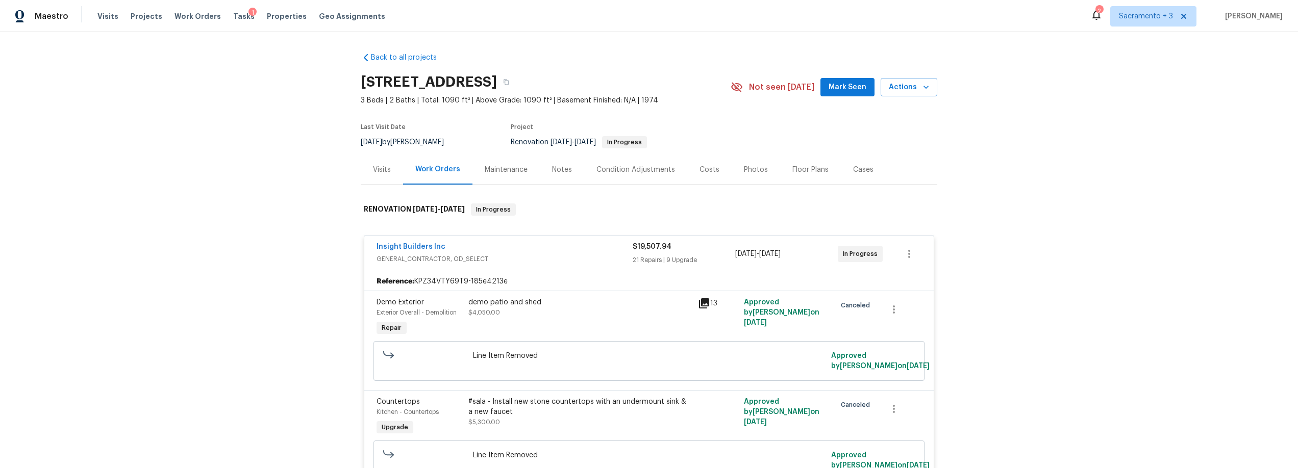
click at [695, 175] on div "Costs" at bounding box center [709, 170] width 44 height 30
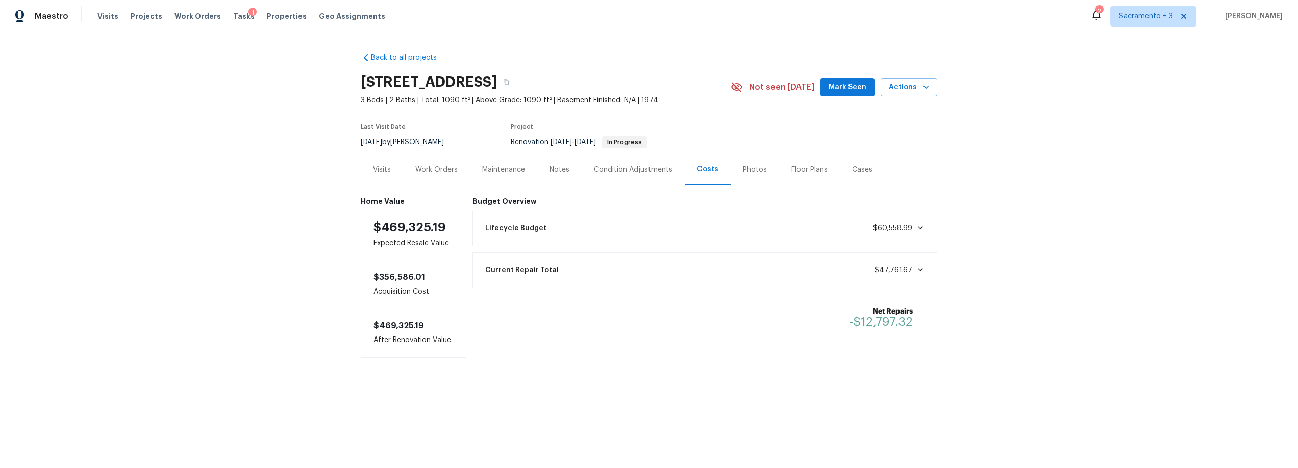
click at [847, 224] on div "Lifecycle Budget $60,558.99" at bounding box center [705, 228] width 452 height 22
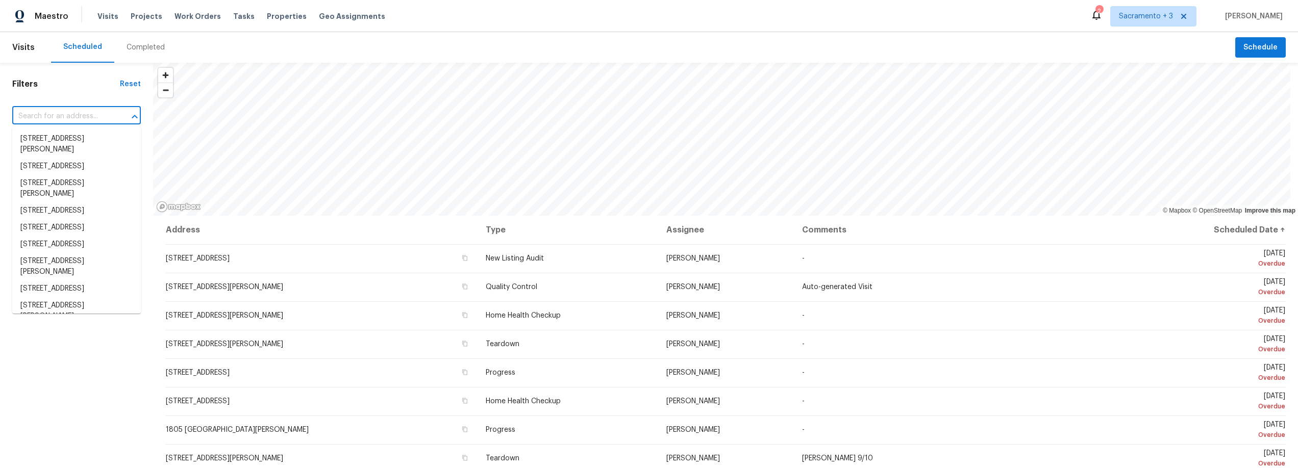
click at [83, 117] on input "text" at bounding box center [62, 117] width 100 height 16
click at [175, 13] on span "Work Orders" at bounding box center [198, 16] width 46 height 10
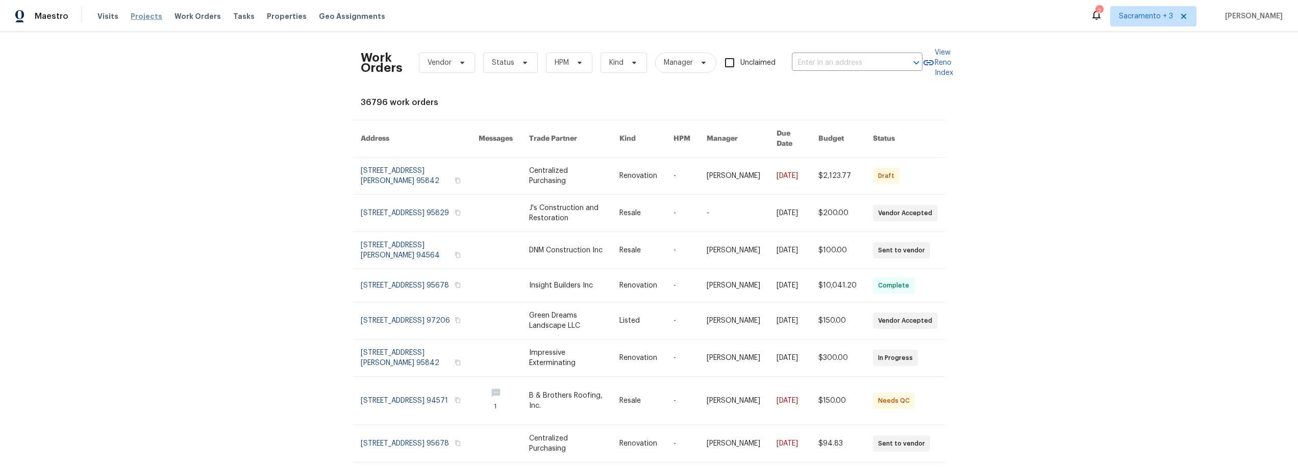
click at [140, 13] on span "Projects" at bounding box center [147, 16] width 32 height 10
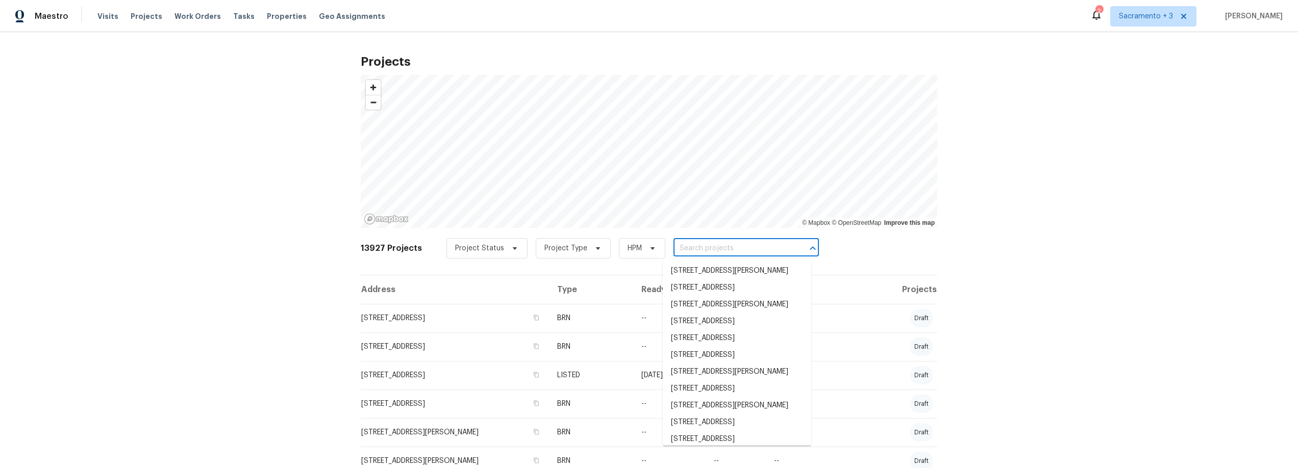
click at [721, 251] on input "text" at bounding box center [732, 249] width 117 height 16
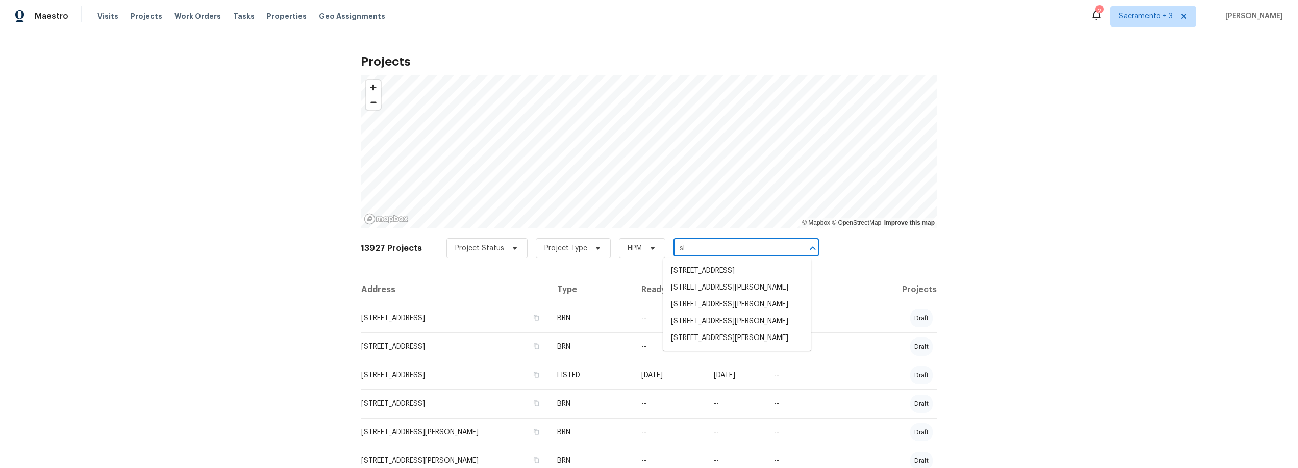
type input "s"
type input "cloud burst"
click at [757, 270] on li "5080 Cloud Burst Way, Roseville, CA 95747" at bounding box center [737, 271] width 149 height 17
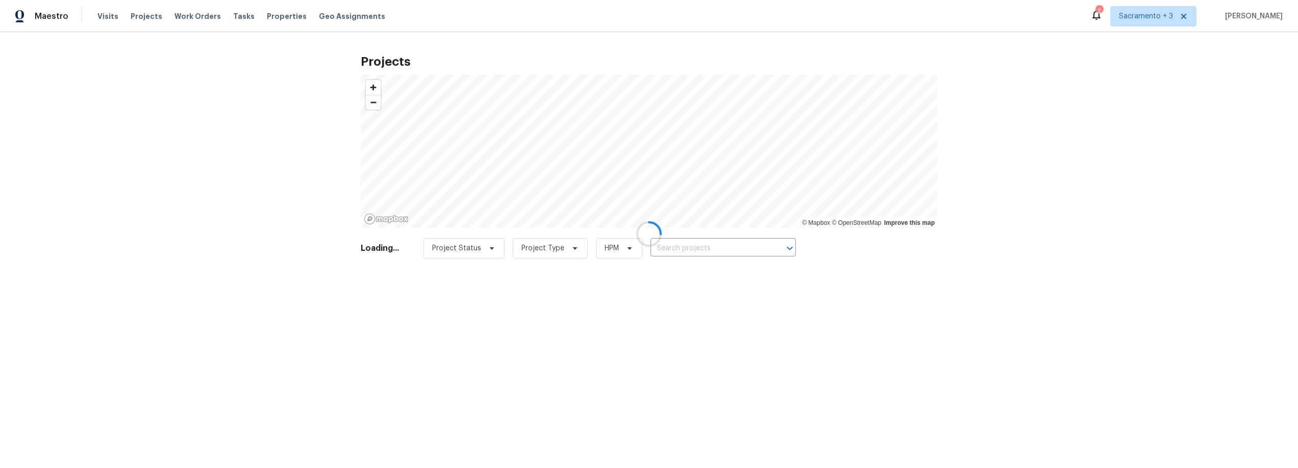
type input "5080 Cloud Burst Way, Roseville, CA 95747"
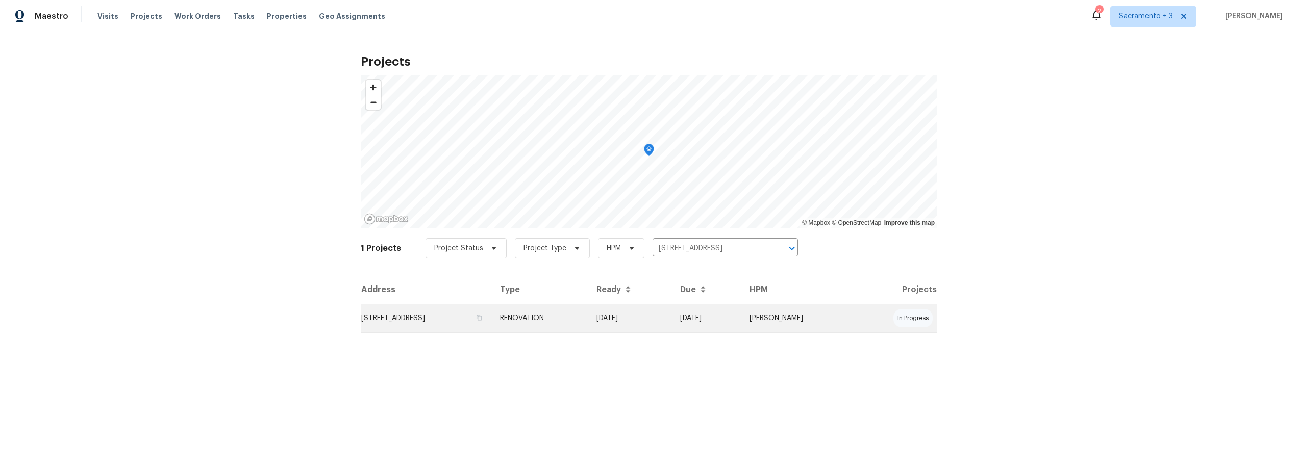
click at [457, 317] on td "5080 Cloud Burst Way, Roseville, CA 95747" at bounding box center [426, 318] width 131 height 29
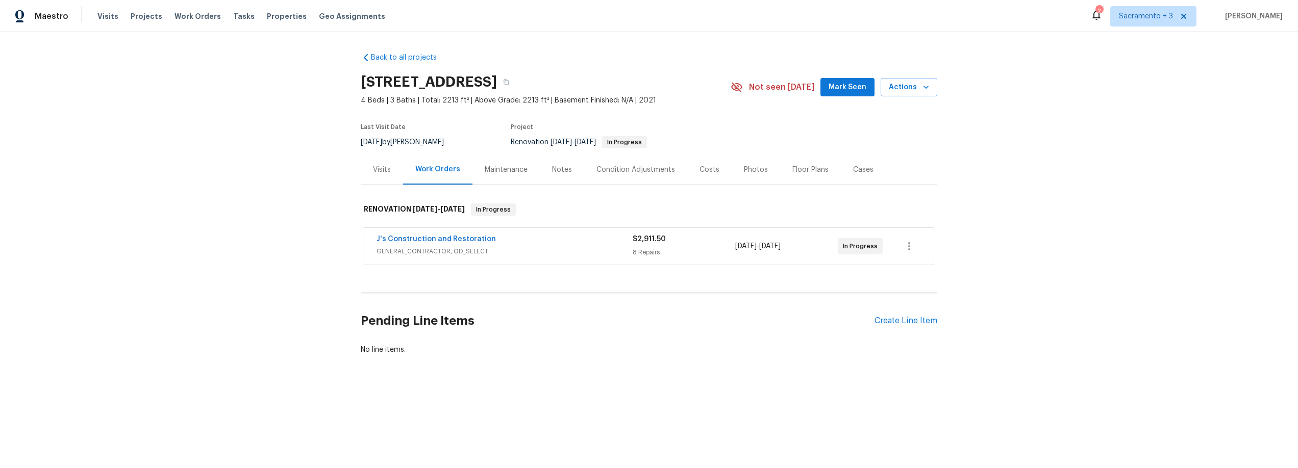
click at [700, 171] on div "Costs" at bounding box center [710, 170] width 20 height 10
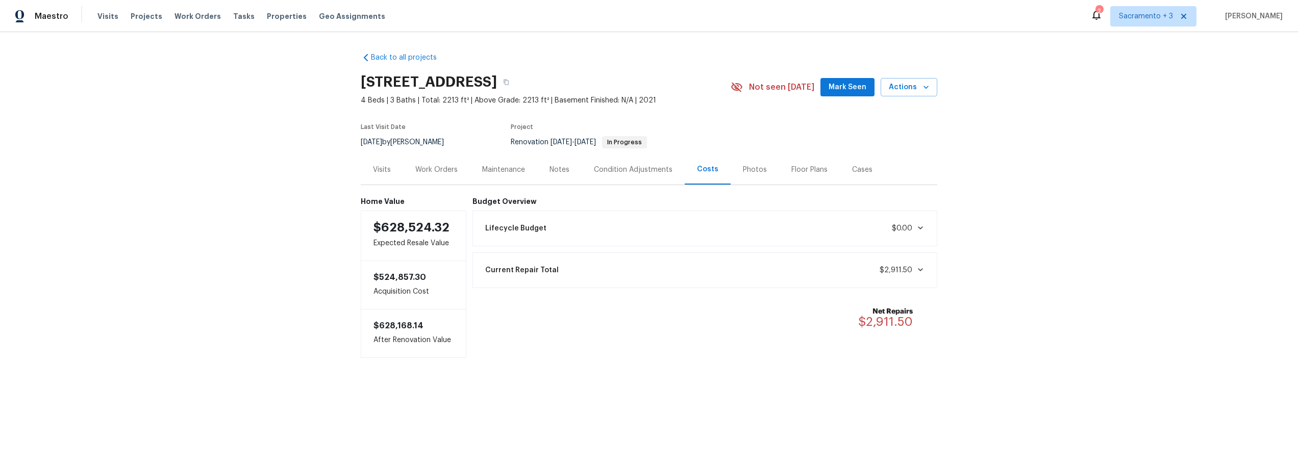
click at [599, 232] on div "Lifecycle Budget $0.00" at bounding box center [705, 228] width 452 height 22
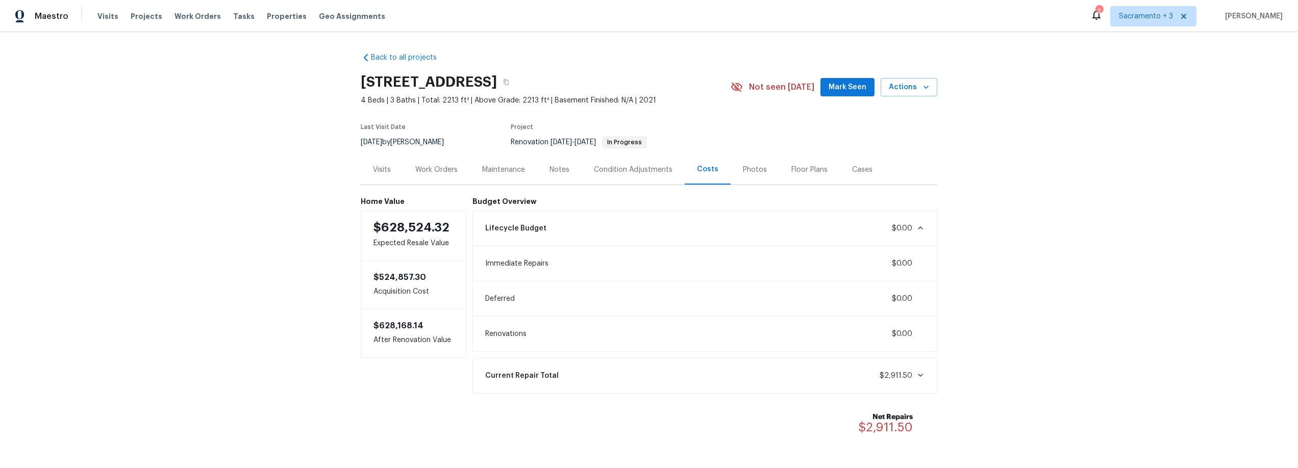
click at [558, 170] on div "Notes" at bounding box center [560, 170] width 20 height 10
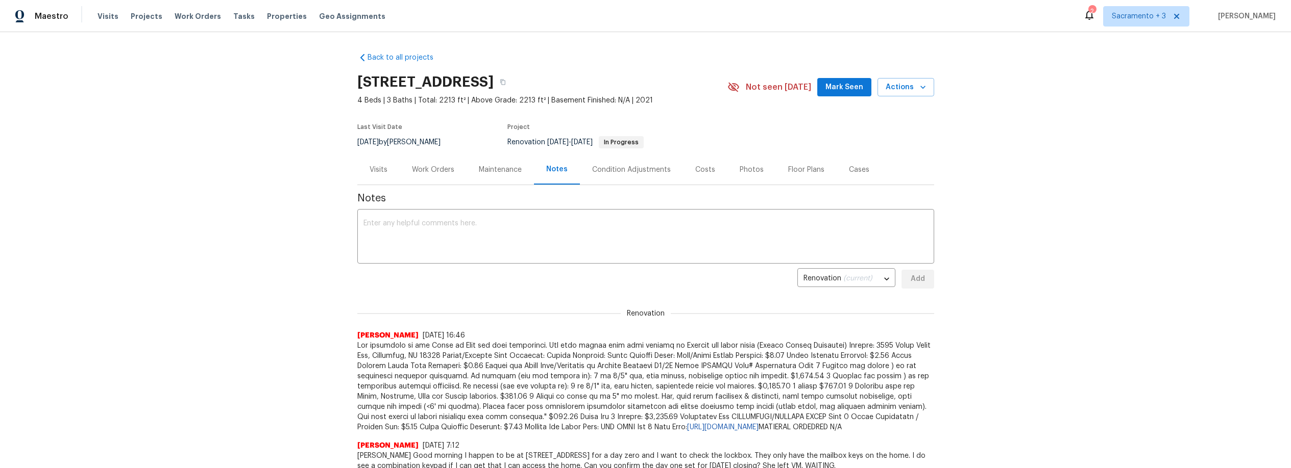
click at [686, 166] on div "Costs" at bounding box center [705, 170] width 44 height 30
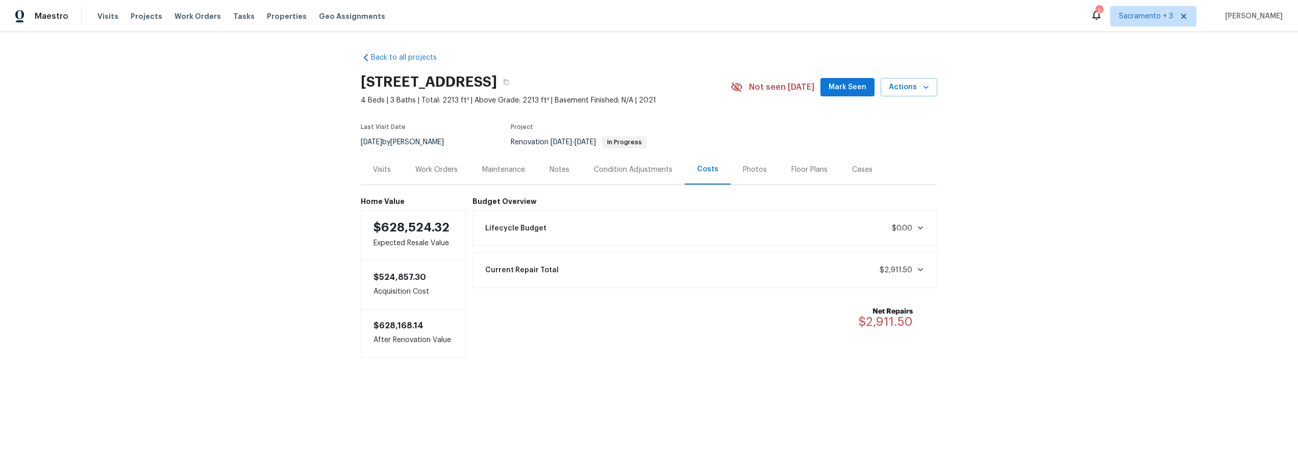
click at [917, 233] on span "$0.00" at bounding box center [908, 229] width 33 height 10
